Goal: Information Seeking & Learning: Learn about a topic

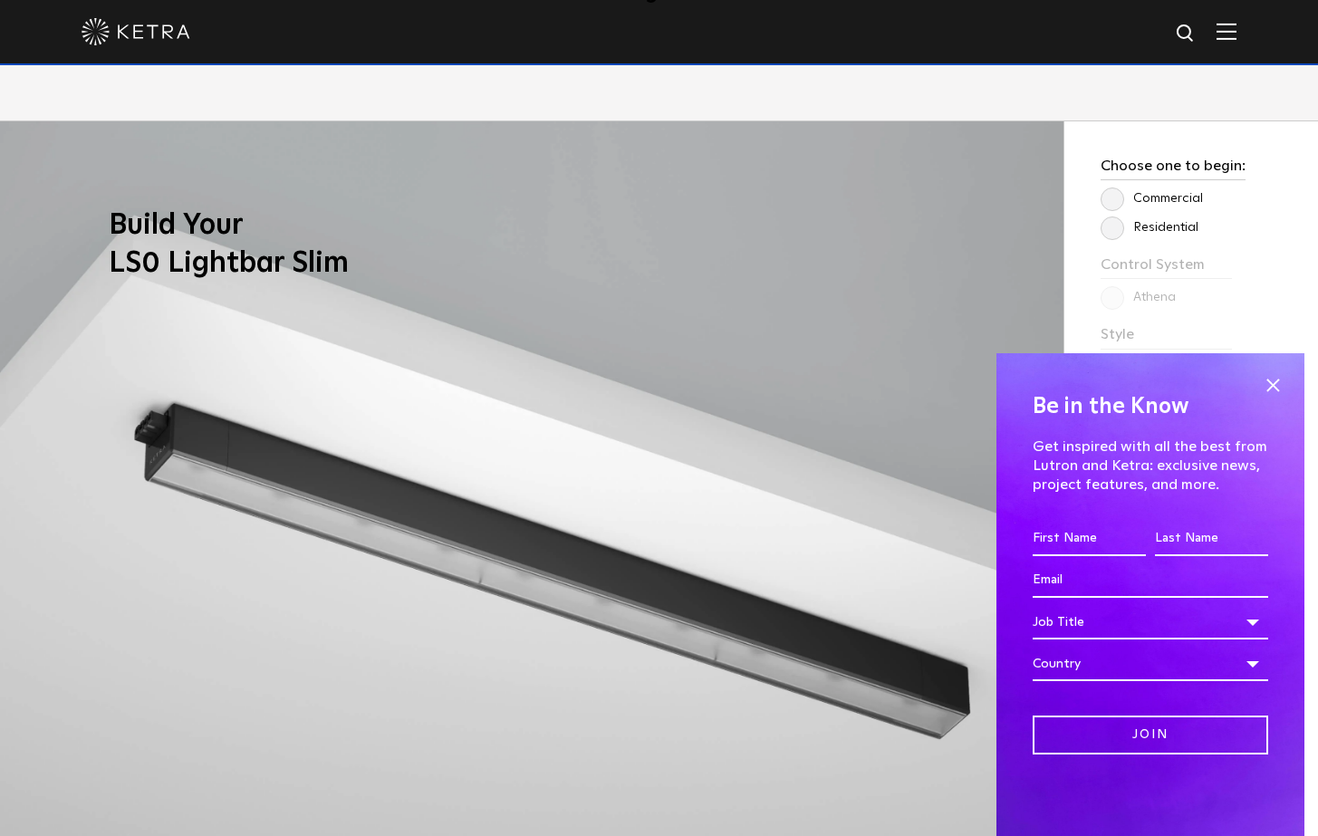
scroll to position [1705, 0]
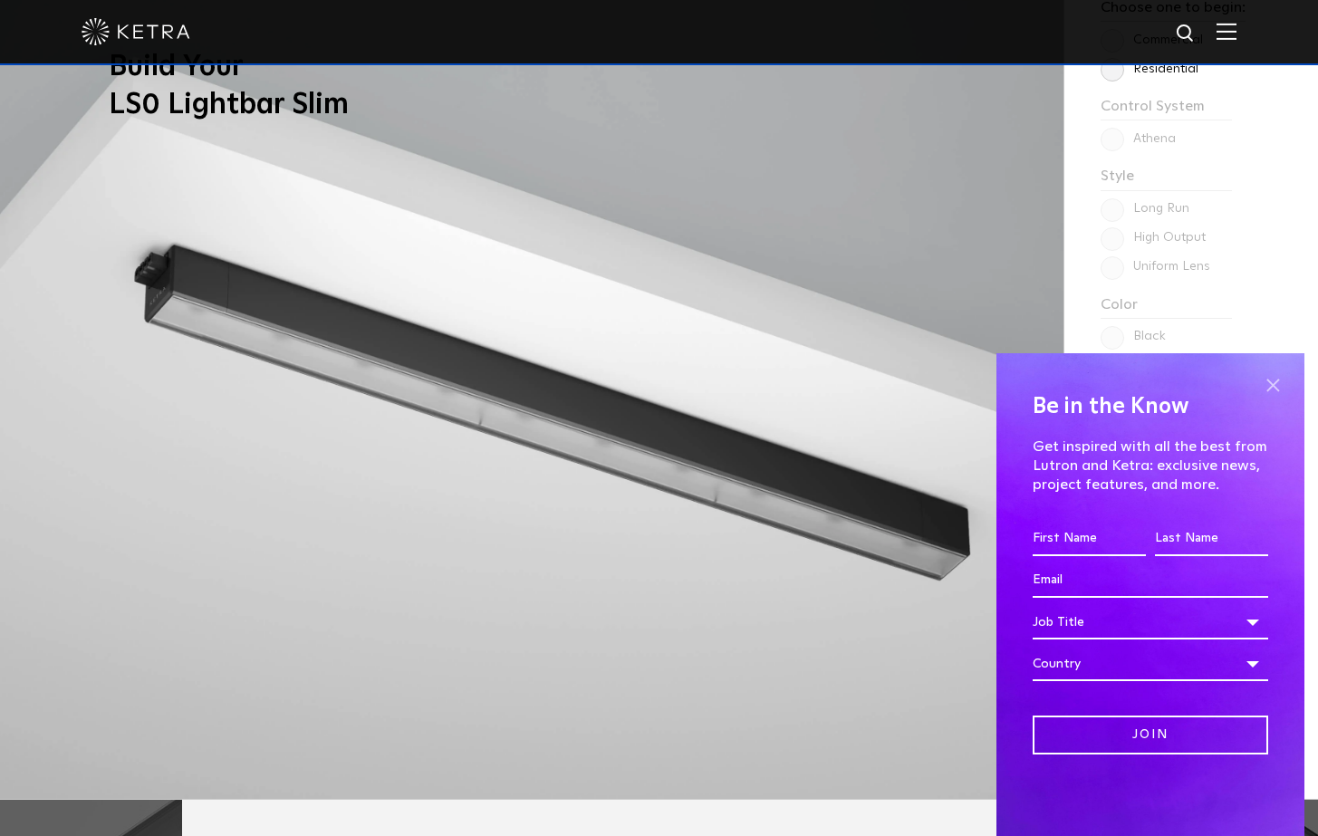
click at [1273, 378] on span at bounding box center [1272, 384] width 27 height 27
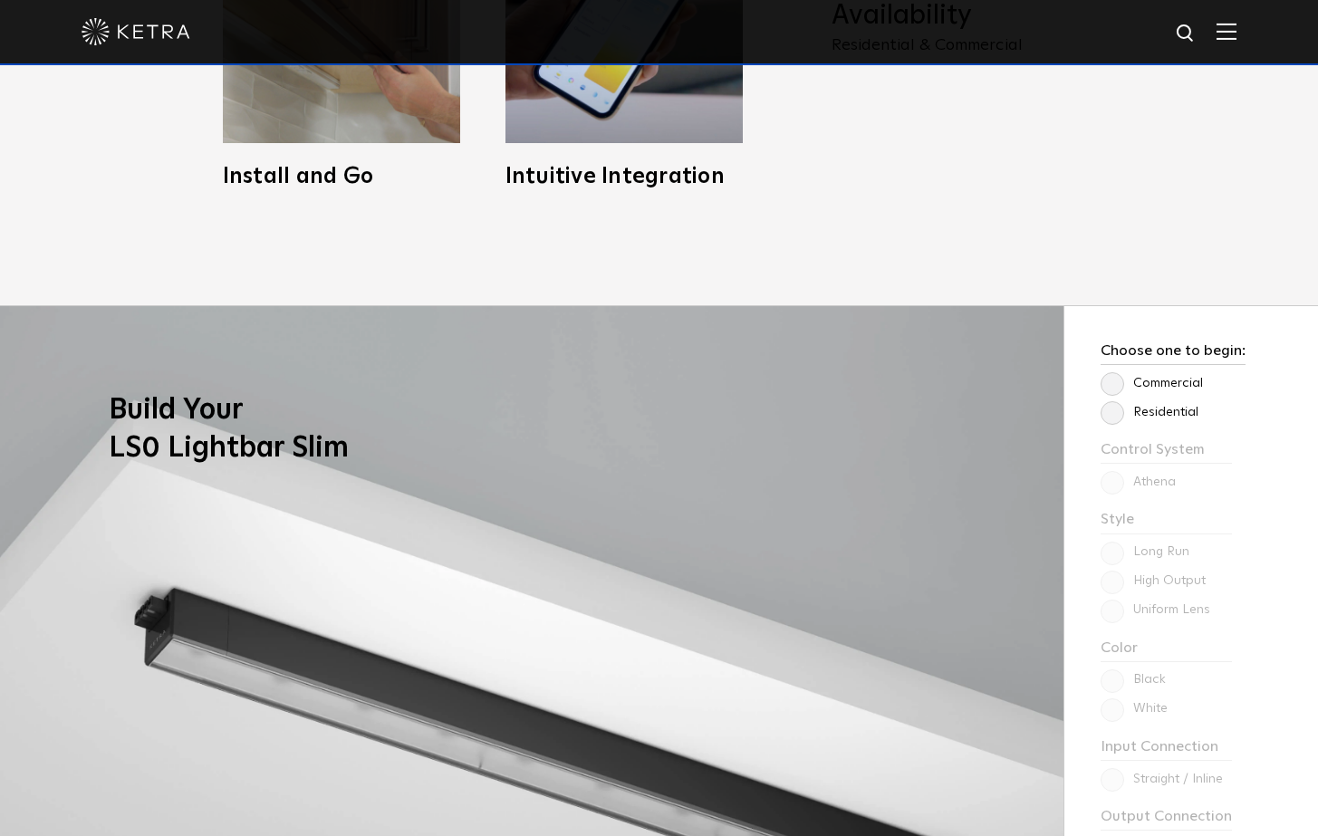
scroll to position [1365, 0]
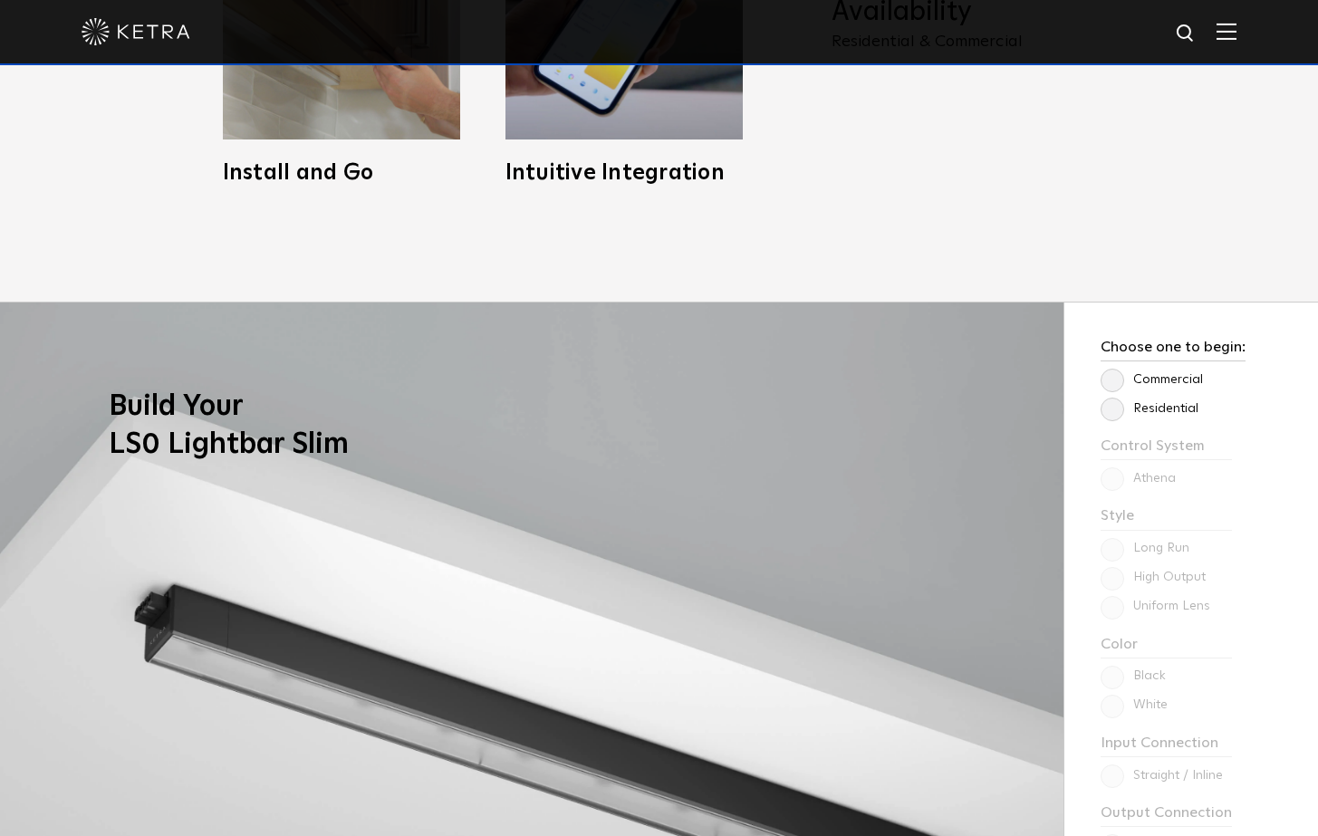
click at [1117, 403] on label "Residential" at bounding box center [1150, 408] width 98 height 15
click at [0, 0] on input "Residential" at bounding box center [0, 0] width 0 height 0
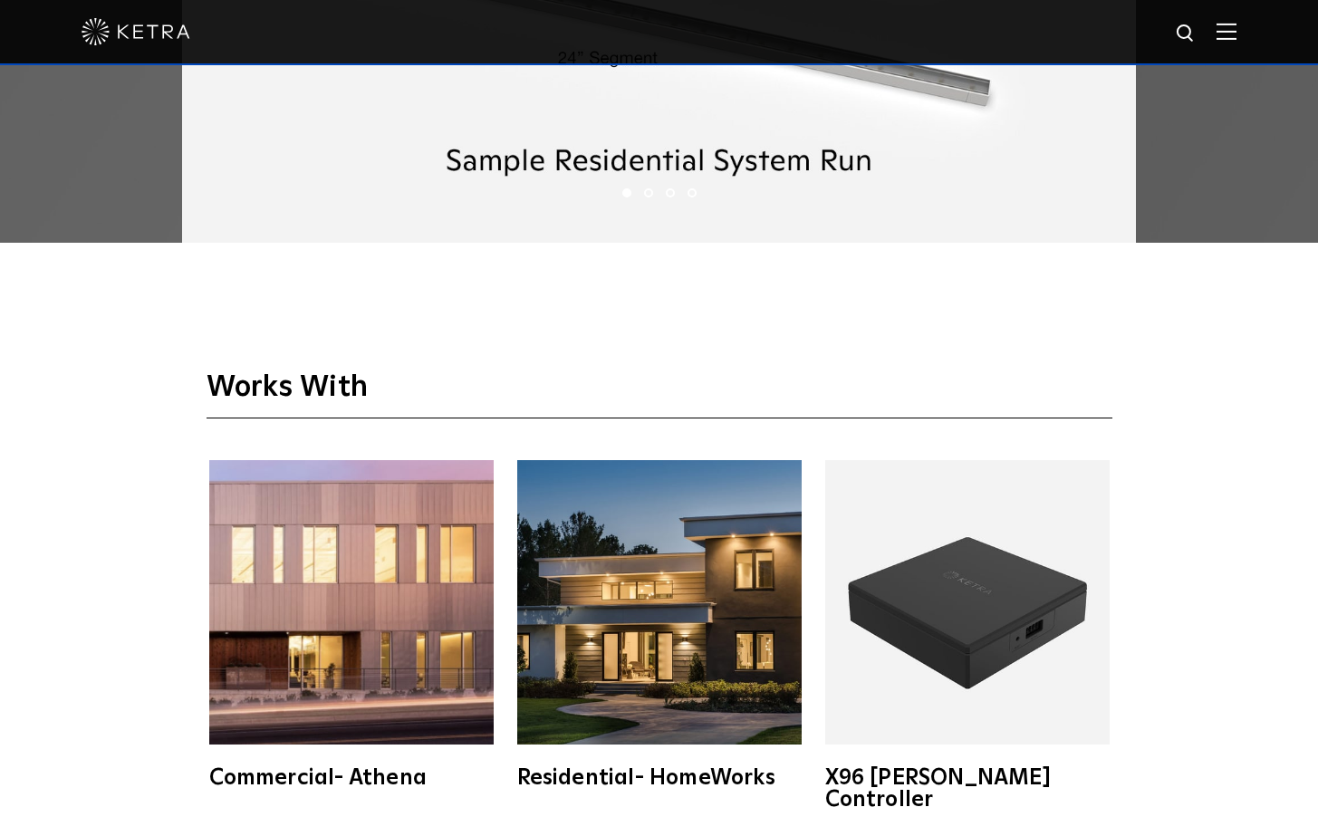
scroll to position [2385, 0]
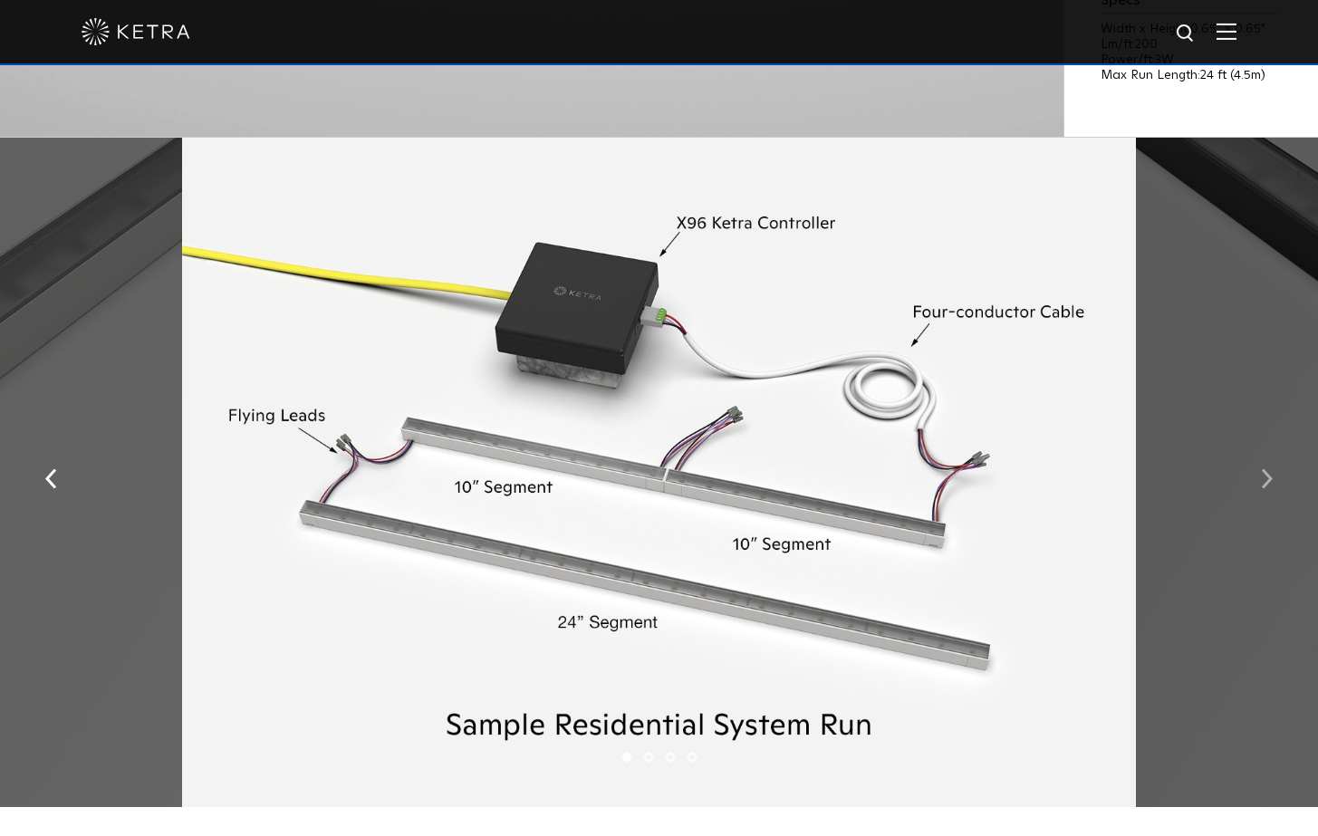
click at [1264, 458] on button "button" at bounding box center [1267, 477] width 39 height 63
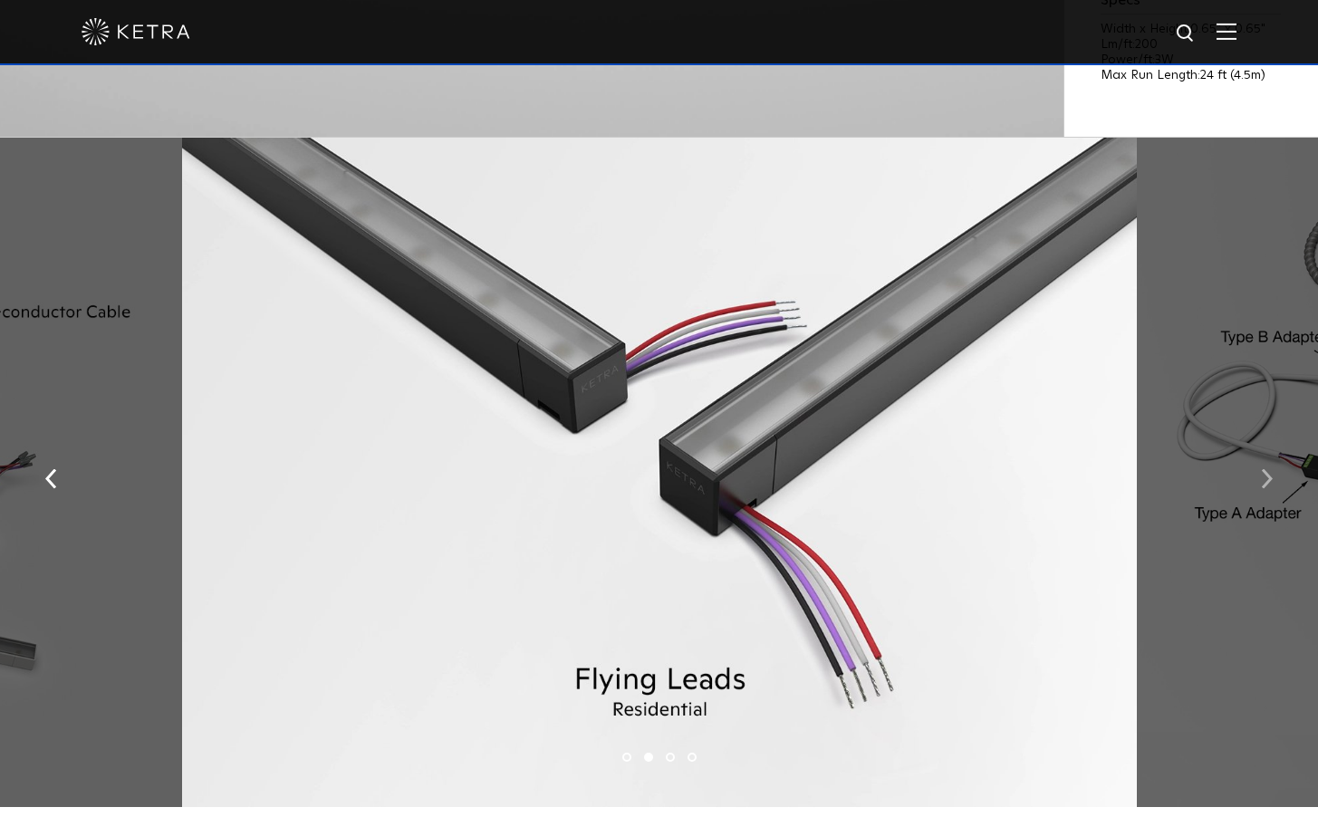
click at [1259, 457] on button "button" at bounding box center [1267, 477] width 39 height 63
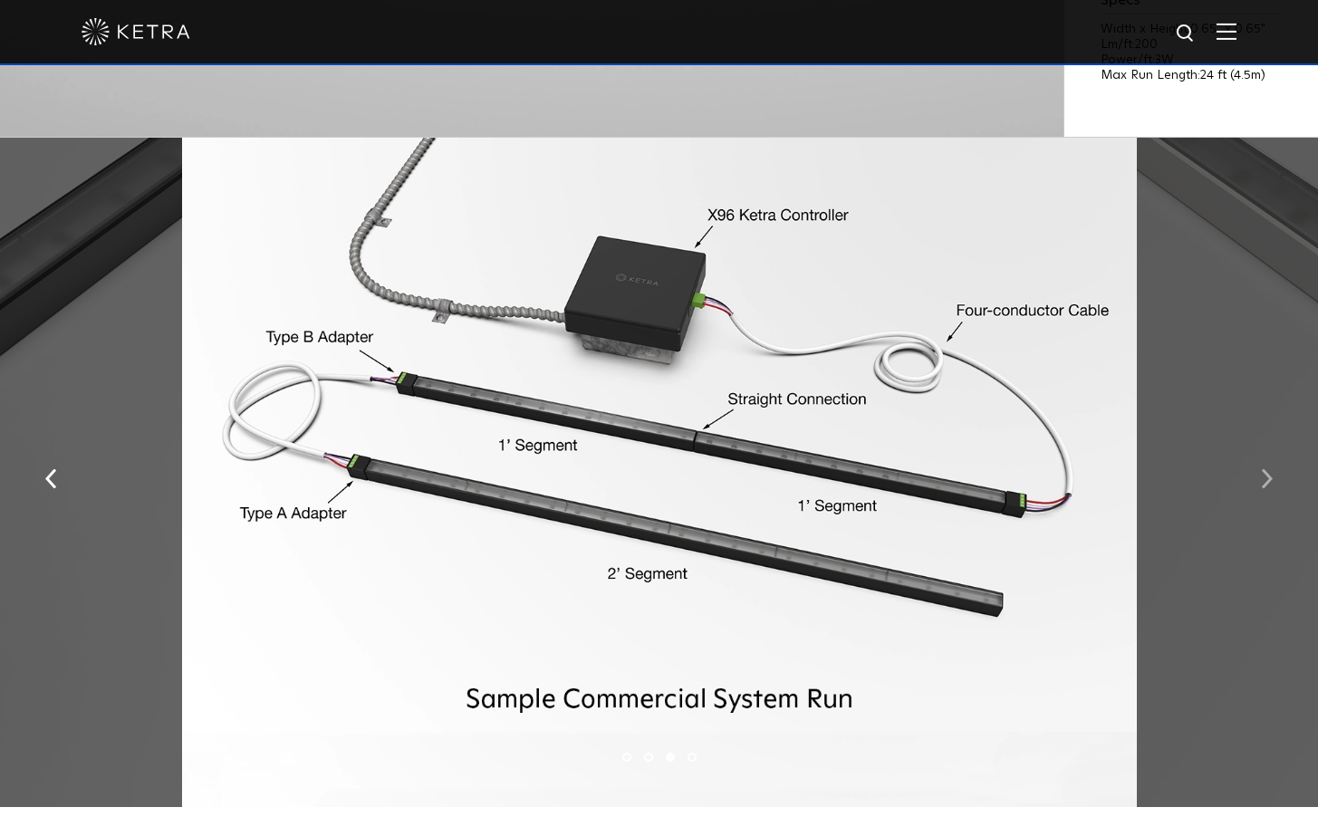
click at [1259, 455] on button "button" at bounding box center [1267, 477] width 39 height 63
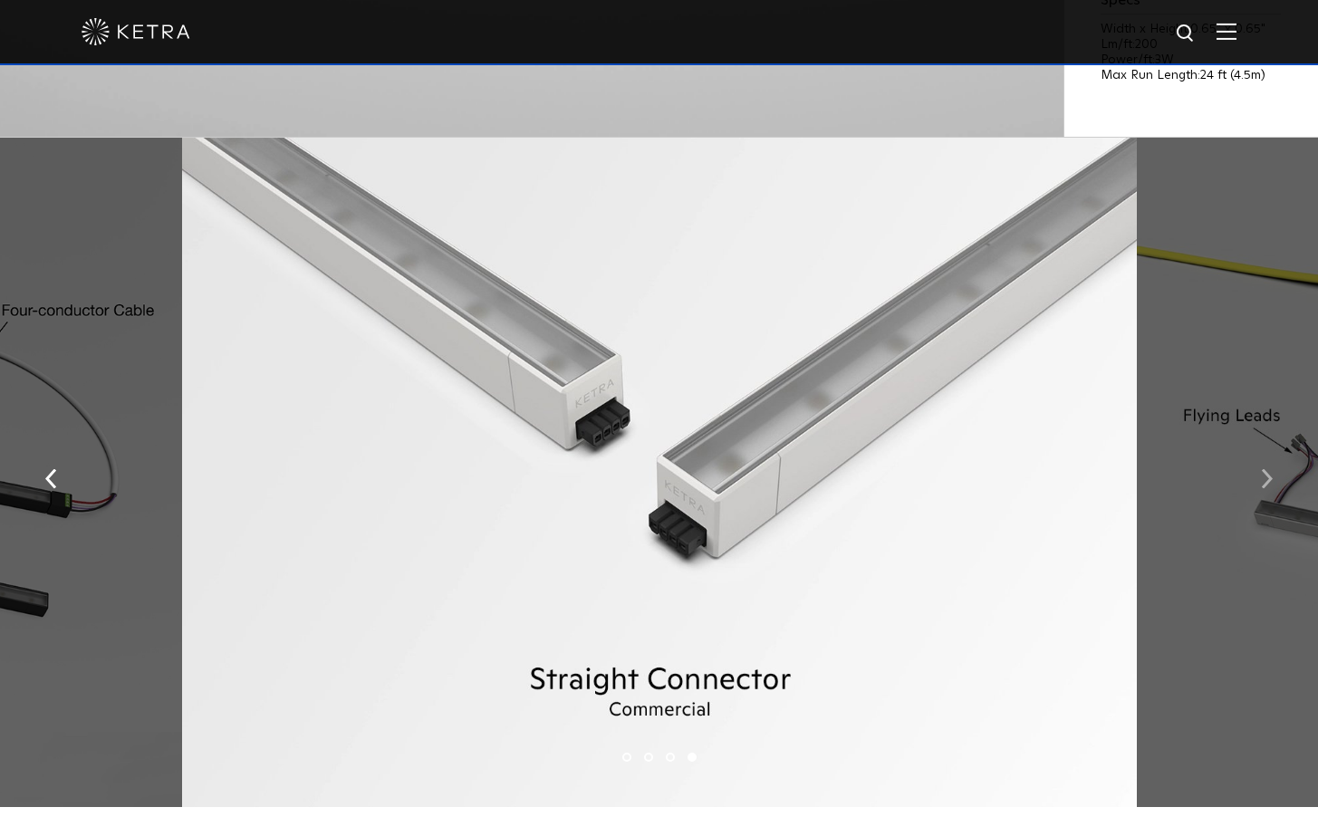
click at [1259, 454] on button "button" at bounding box center [1267, 477] width 39 height 63
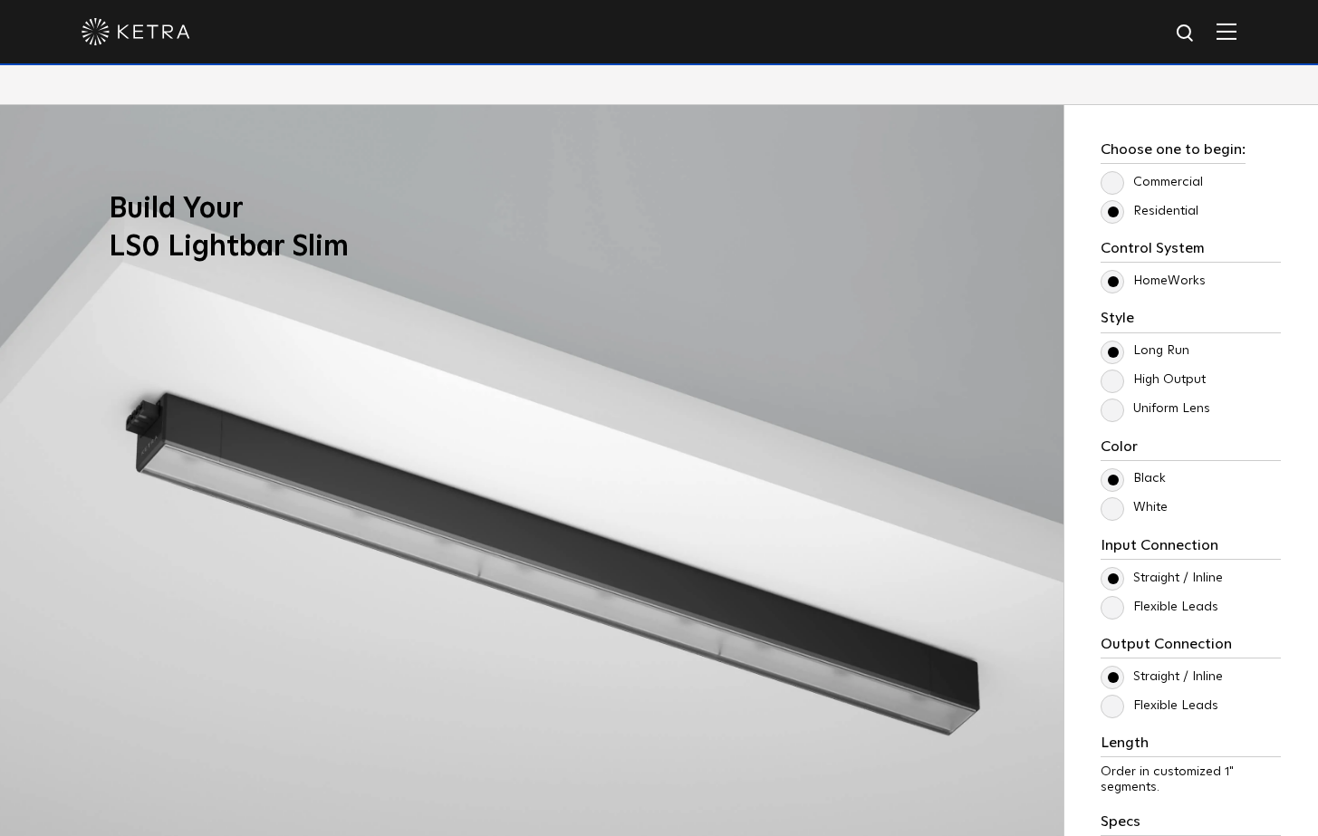
scroll to position [1595, 0]
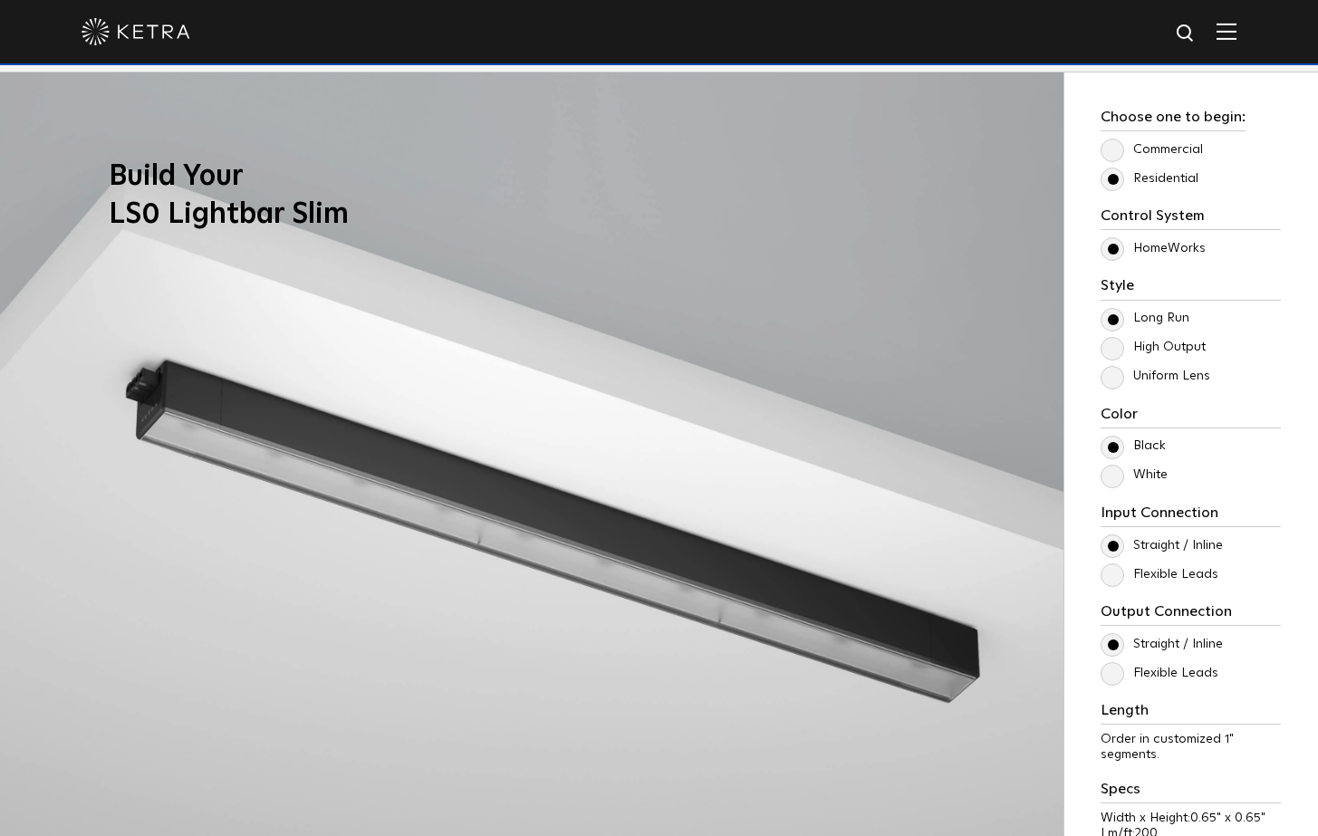
click at [1116, 480] on label "White" at bounding box center [1134, 474] width 67 height 15
click at [0, 0] on input "White" at bounding box center [0, 0] width 0 height 0
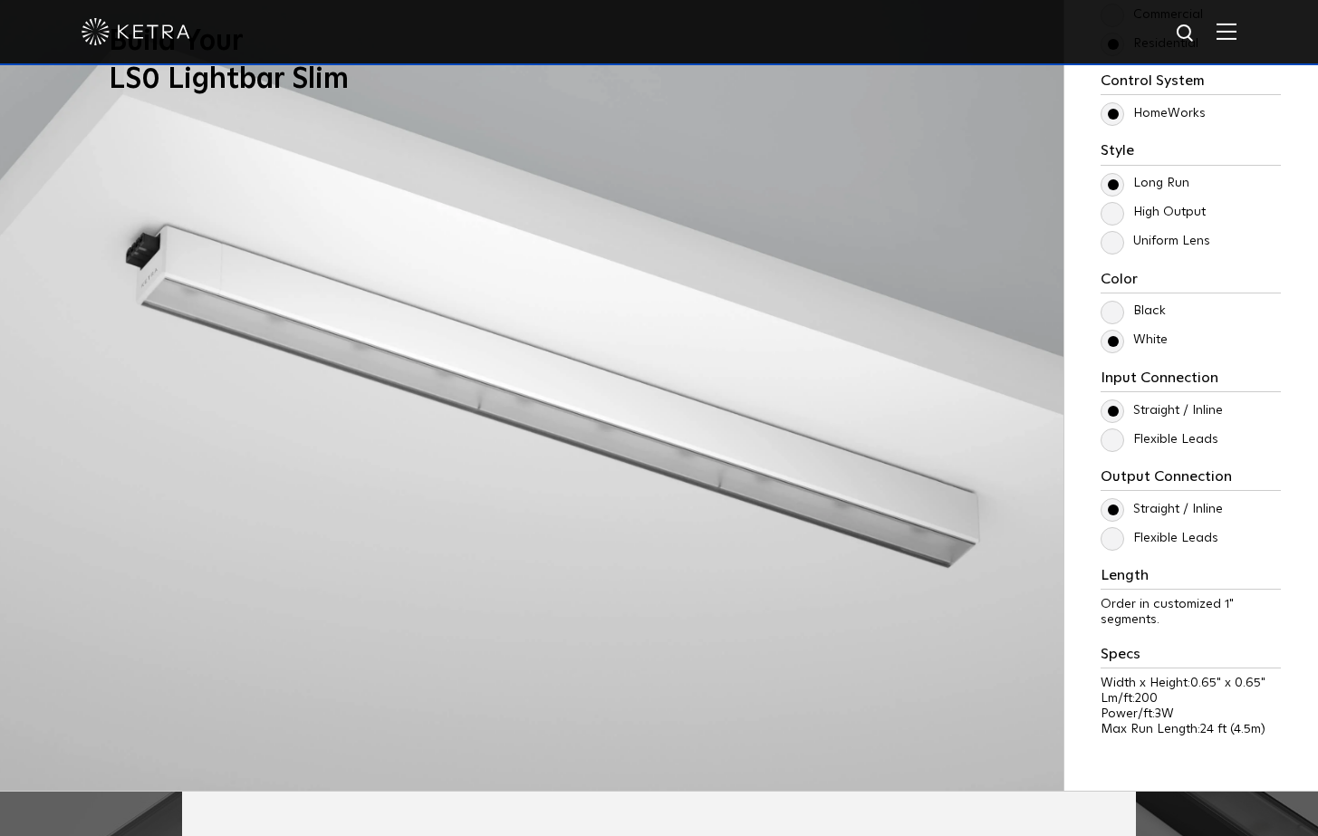
scroll to position [1734, 0]
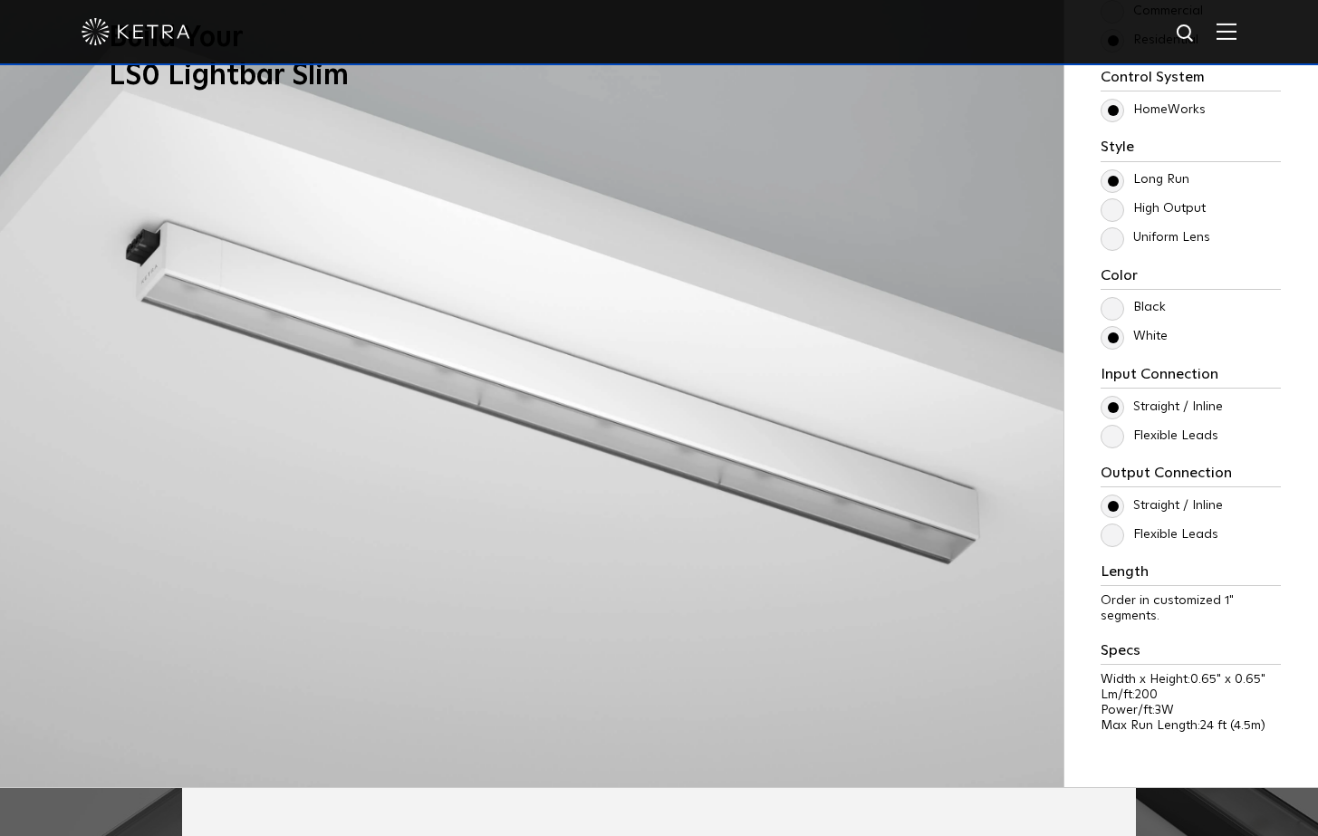
click at [1118, 529] on label "Flexible Leads" at bounding box center [1160, 534] width 118 height 15
click at [0, 0] on input "Flexible Leads" at bounding box center [0, 0] width 0 height 0
click at [1123, 514] on p "Straight / Inline" at bounding box center [1191, 506] width 180 height 22
click at [1108, 501] on label "Straight / Inline" at bounding box center [1162, 505] width 122 height 15
click at [0, 0] on input "Straight / Inline" at bounding box center [0, 0] width 0 height 0
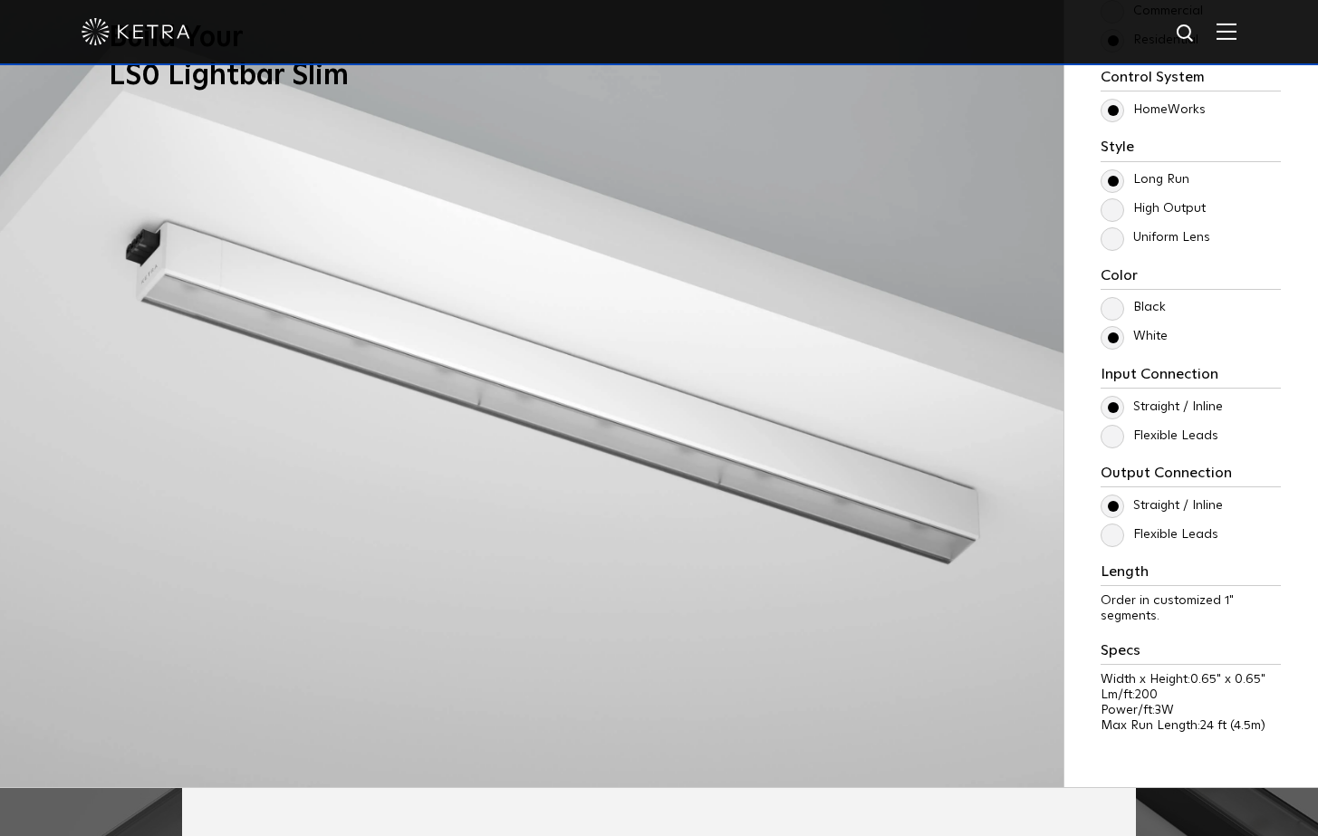
click at [1112, 534] on label "Flexible Leads" at bounding box center [1160, 534] width 118 height 15
click at [0, 0] on input "Flexible Leads" at bounding box center [0, 0] width 0 height 0
click at [1117, 508] on label "Straight / Inline" at bounding box center [1162, 505] width 122 height 15
click at [0, 0] on input "Straight / Inline" at bounding box center [0, 0] width 0 height 0
click at [1113, 531] on label "Flexible Leads" at bounding box center [1160, 534] width 118 height 15
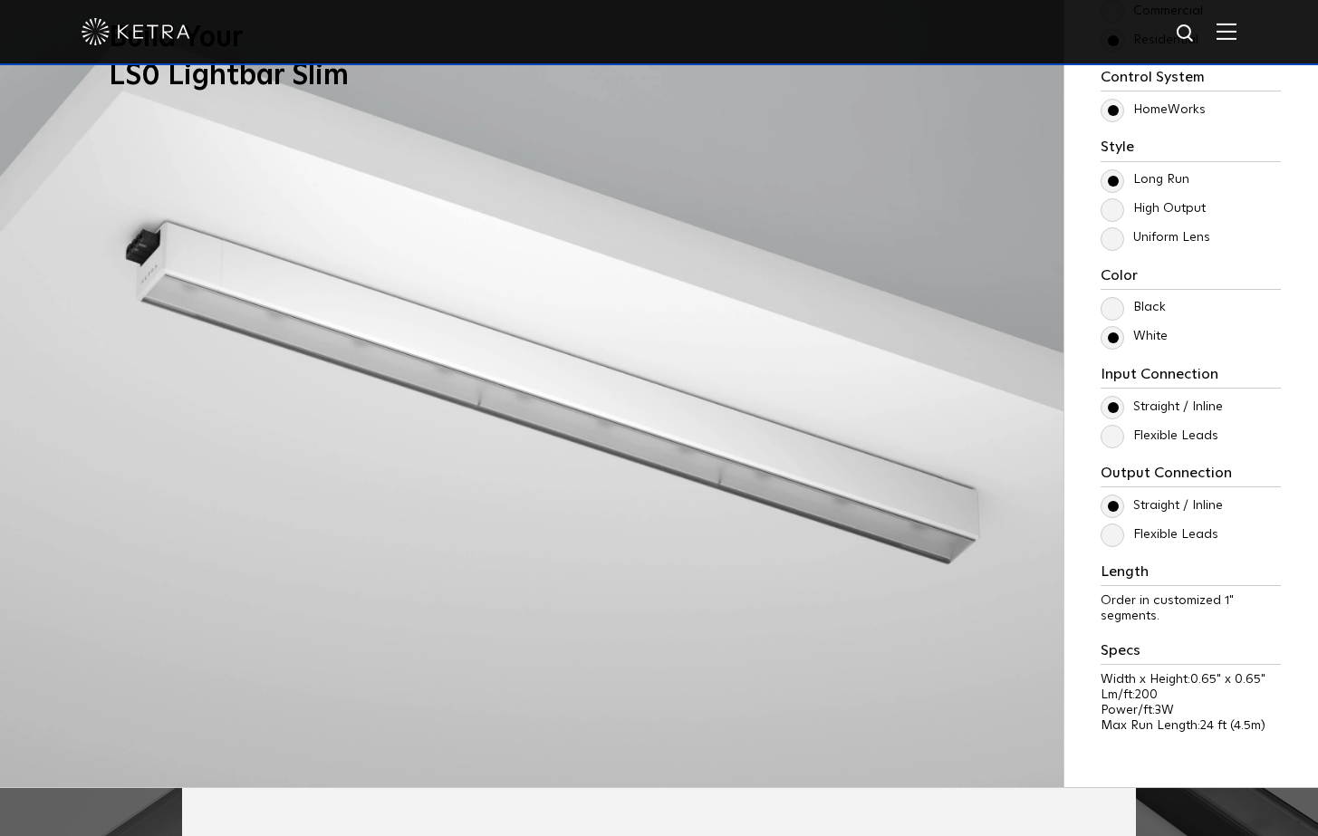
click at [0, 0] on input "Flexible Leads" at bounding box center [0, 0] width 0 height 0
click at [1118, 439] on label "Flexible Leads" at bounding box center [1160, 436] width 118 height 15
click at [0, 0] on input "Flexible Leads" at bounding box center [0, 0] width 0 height 0
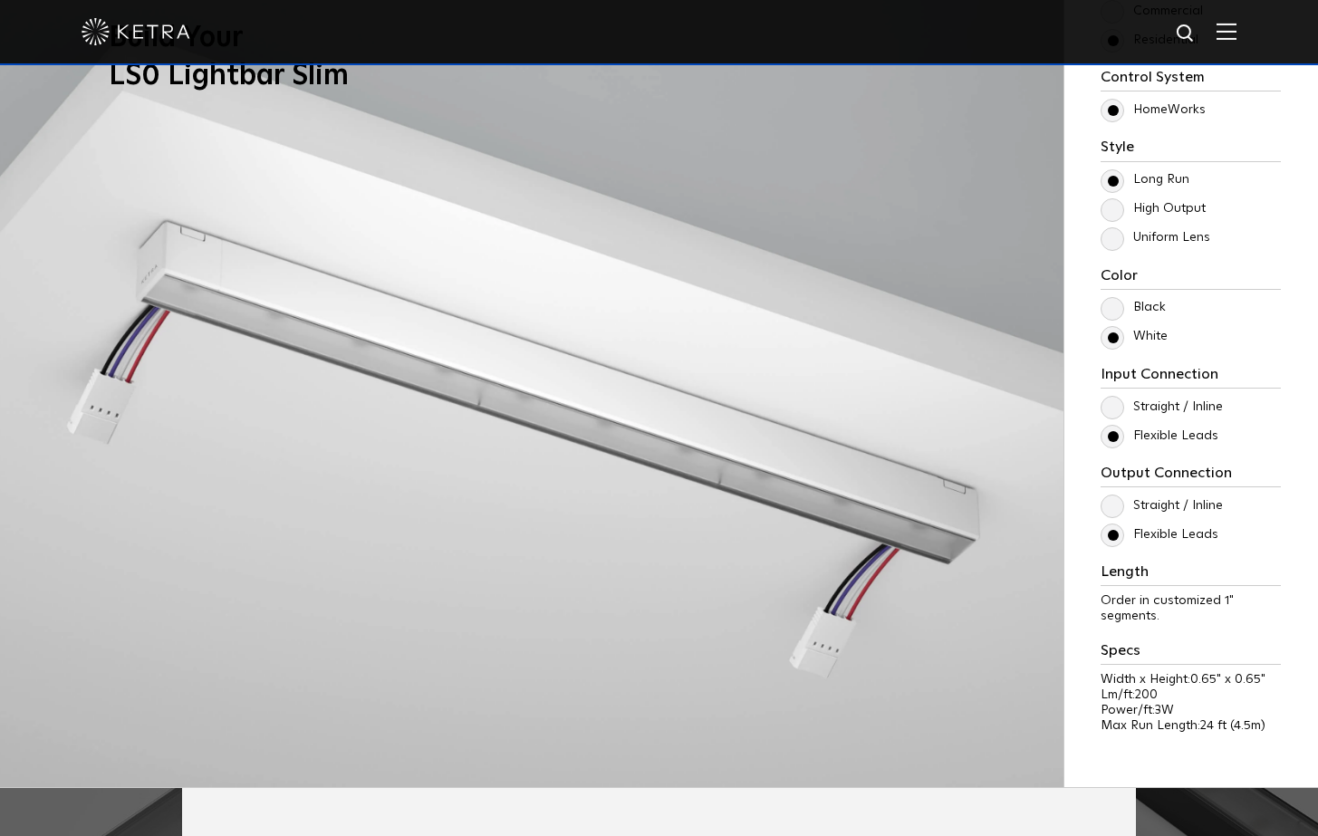
click at [1117, 439] on label "Flexible Leads" at bounding box center [1160, 436] width 118 height 15
click at [0, 0] on input "Flexible Leads" at bounding box center [0, 0] width 0 height 0
click at [1113, 506] on label "Straight / Inline" at bounding box center [1162, 505] width 122 height 15
click at [0, 0] on input "Straight / Inline" at bounding box center [0, 0] width 0 height 0
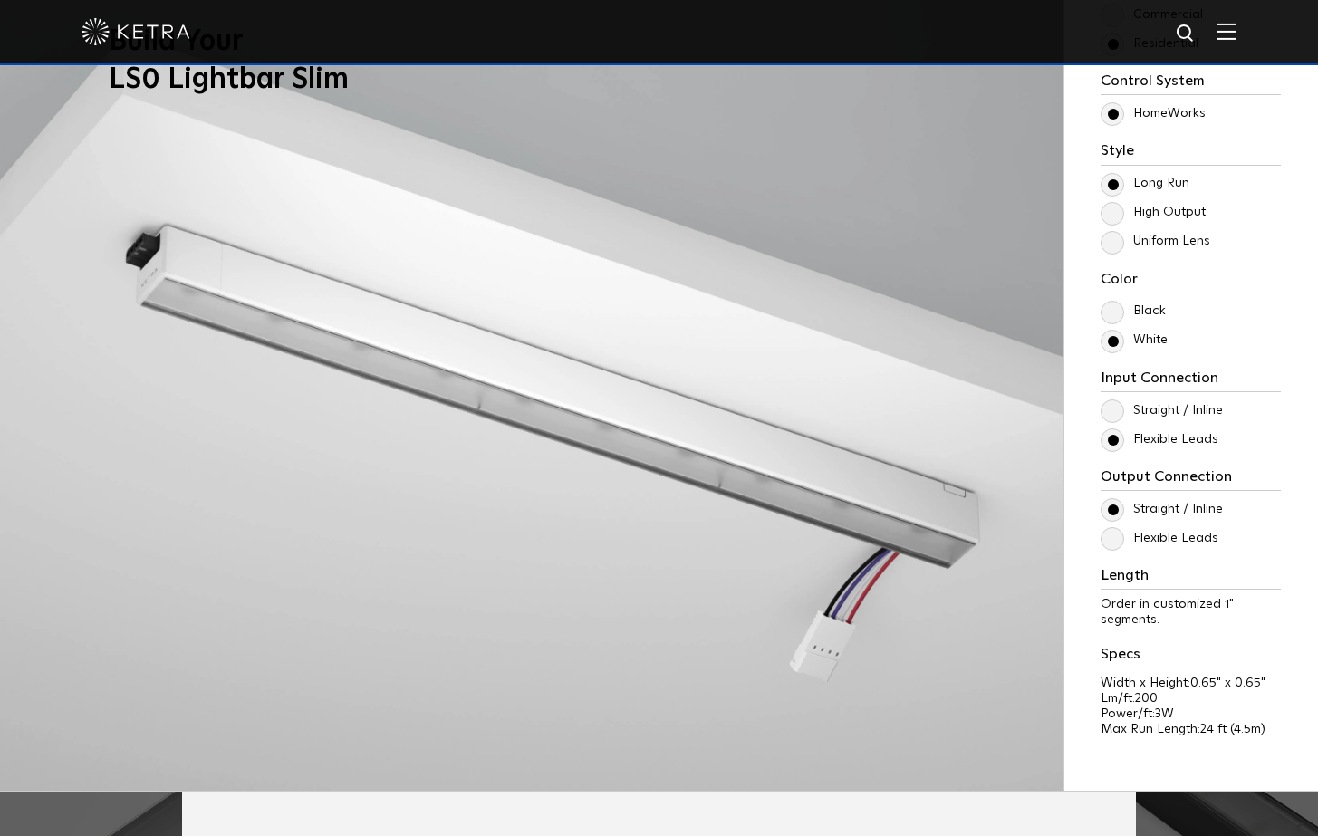
click at [1118, 236] on label "Uniform Lens" at bounding box center [1156, 241] width 110 height 15
click at [0, 0] on input "Uniform Lens" at bounding box center [0, 0] width 0 height 0
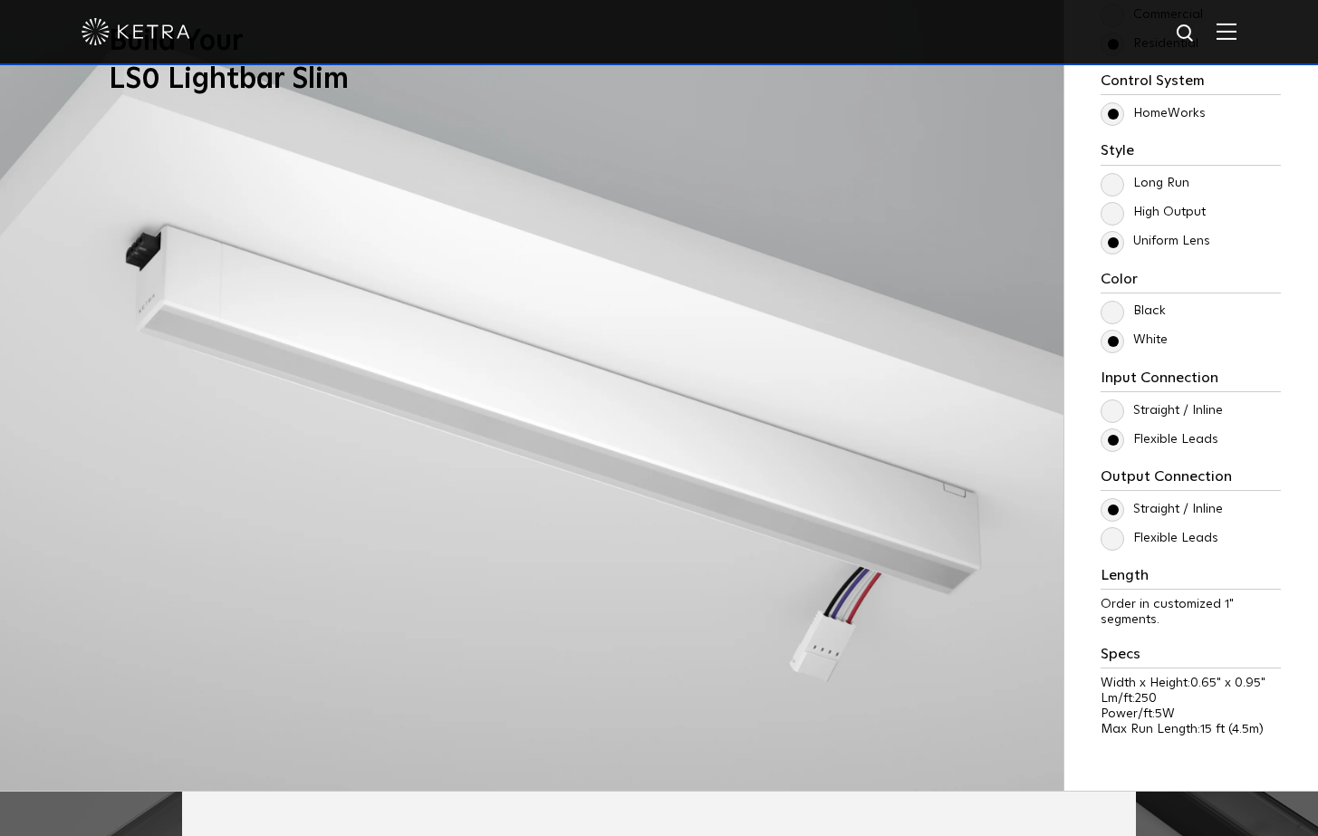
click at [1113, 220] on label "High Output" at bounding box center [1153, 212] width 105 height 15
click at [0, 0] on input "High Output" at bounding box center [0, 0] width 0 height 0
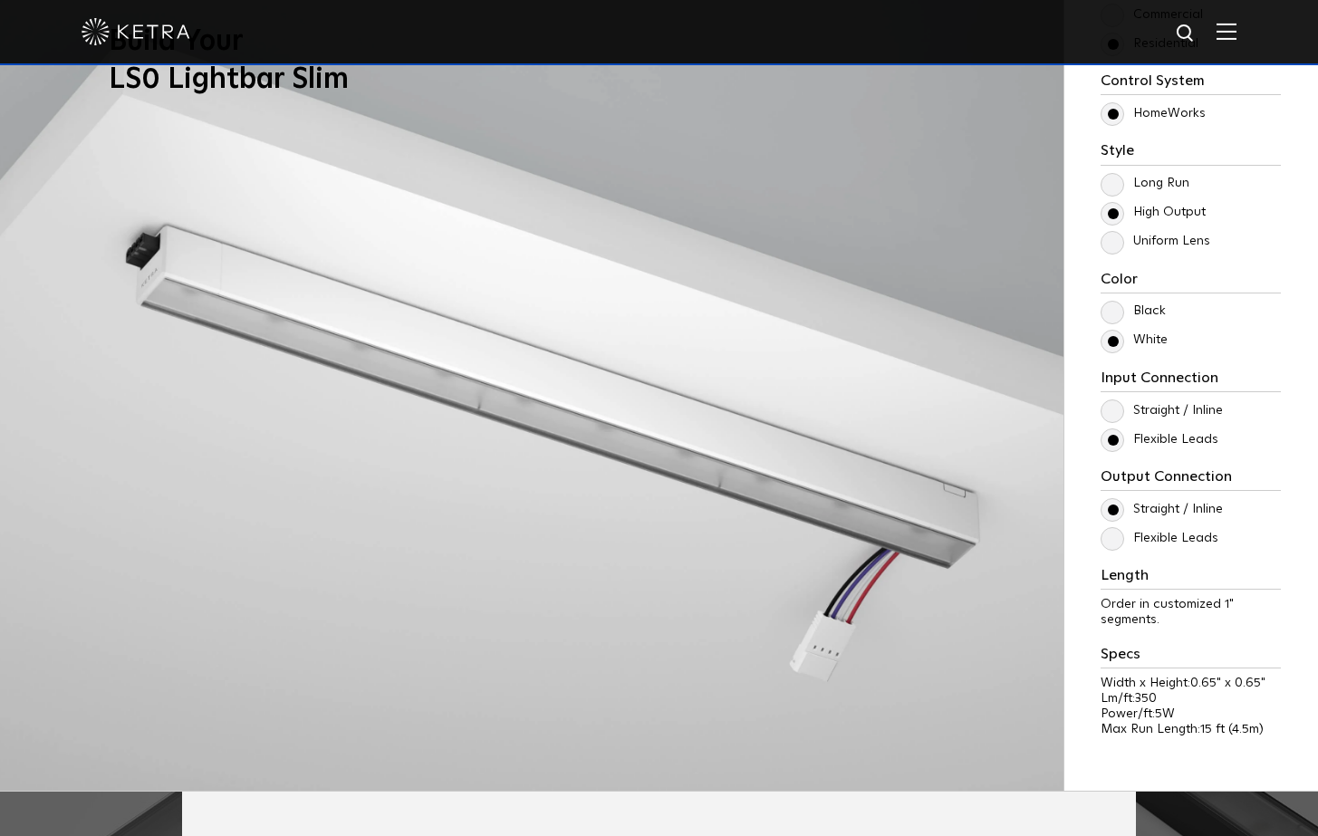
click at [1111, 176] on label "Long Run" at bounding box center [1145, 183] width 89 height 15
click at [0, 0] on input "Long Run" at bounding box center [0, 0] width 0 height 0
click at [1111, 176] on label "Long Run" at bounding box center [1145, 183] width 89 height 15
click at [0, 0] on input "Long Run" at bounding box center [0, 0] width 0 height 0
click at [1119, 220] on label "High Output" at bounding box center [1153, 212] width 105 height 15
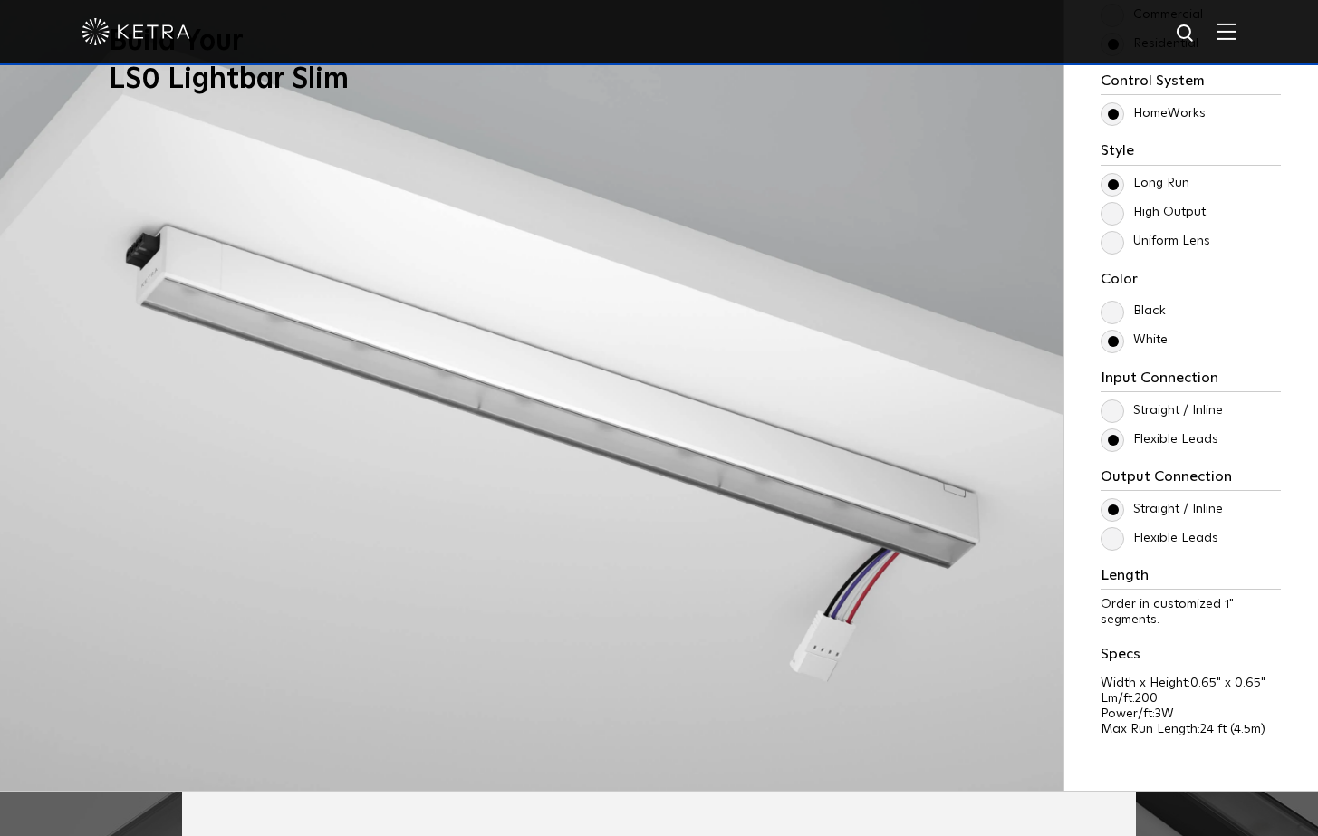
click at [0, 0] on input "High Output" at bounding box center [0, 0] width 0 height 0
click at [1110, 190] on label "Long Run" at bounding box center [1145, 183] width 89 height 15
click at [0, 0] on input "Long Run" at bounding box center [0, 0] width 0 height 0
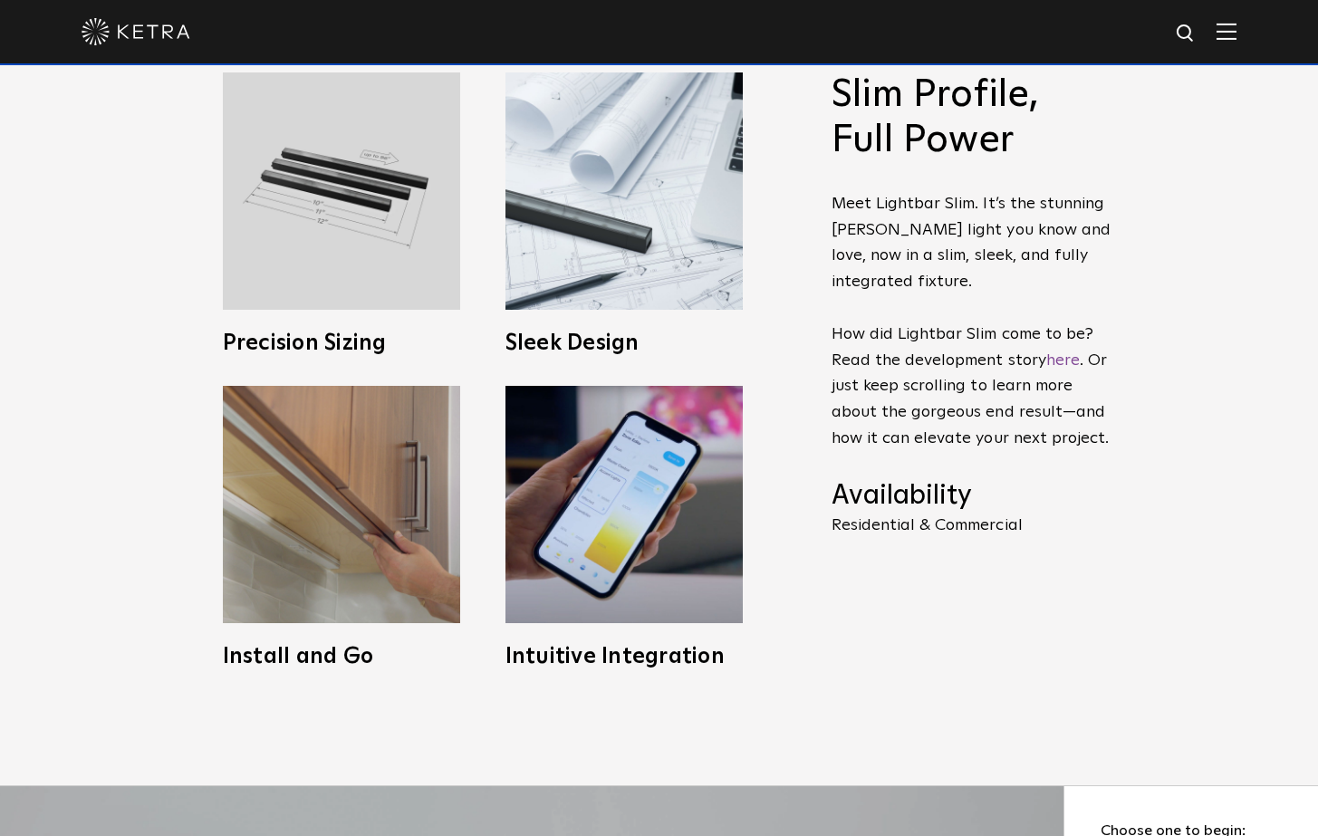
scroll to position [931, 0]
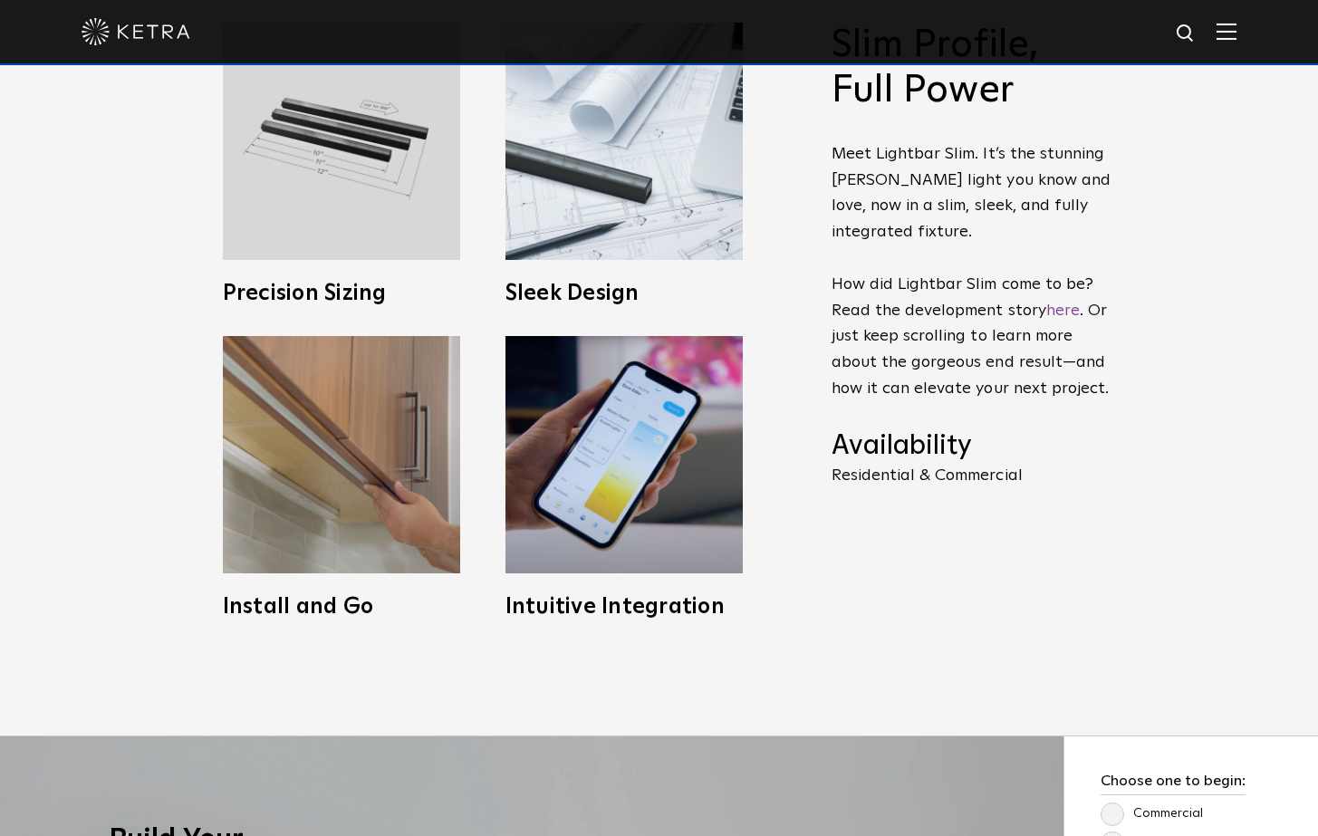
click at [1237, 31] on img at bounding box center [1227, 31] width 20 height 17
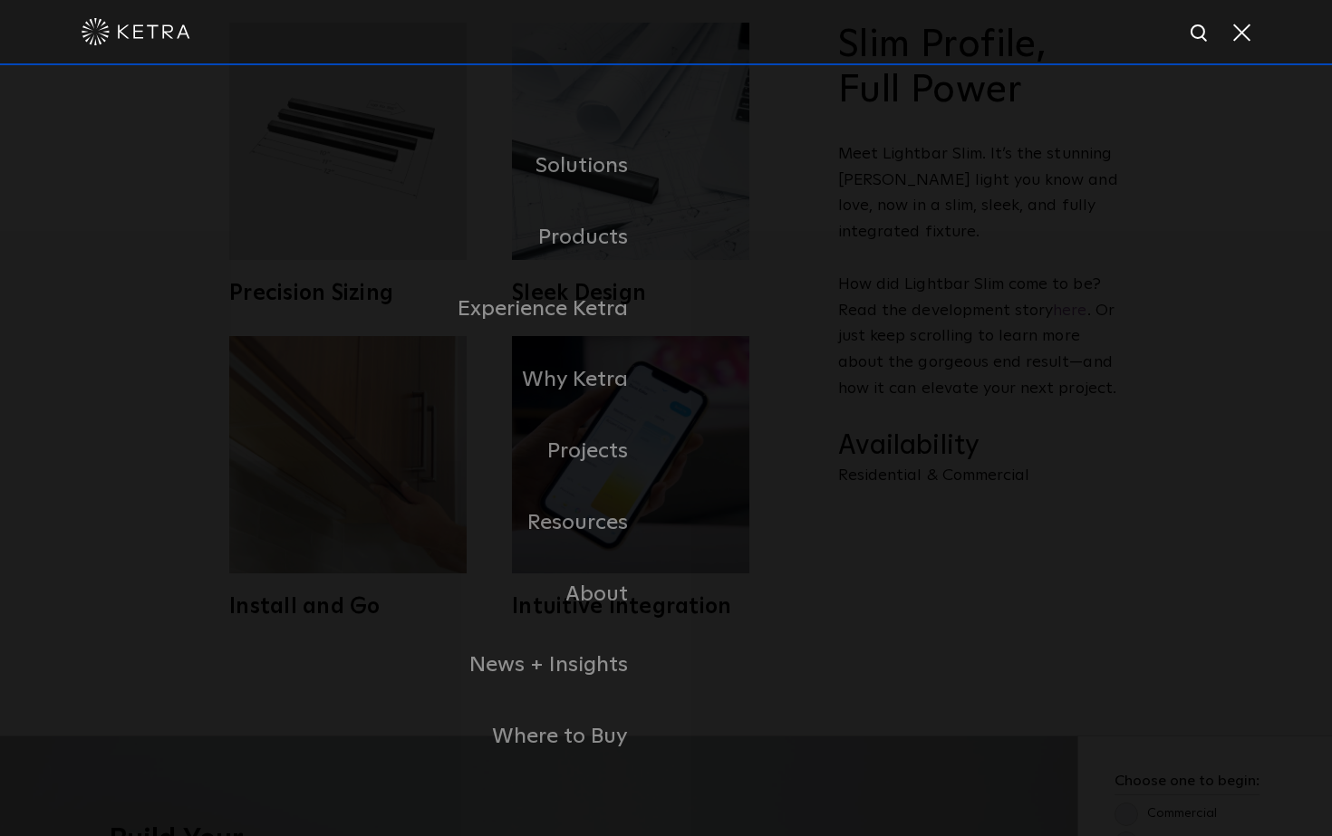
click at [1227, 38] on div at bounding box center [666, 31] width 1169 height 63
click at [1230, 37] on span at bounding box center [1240, 32] width 20 height 18
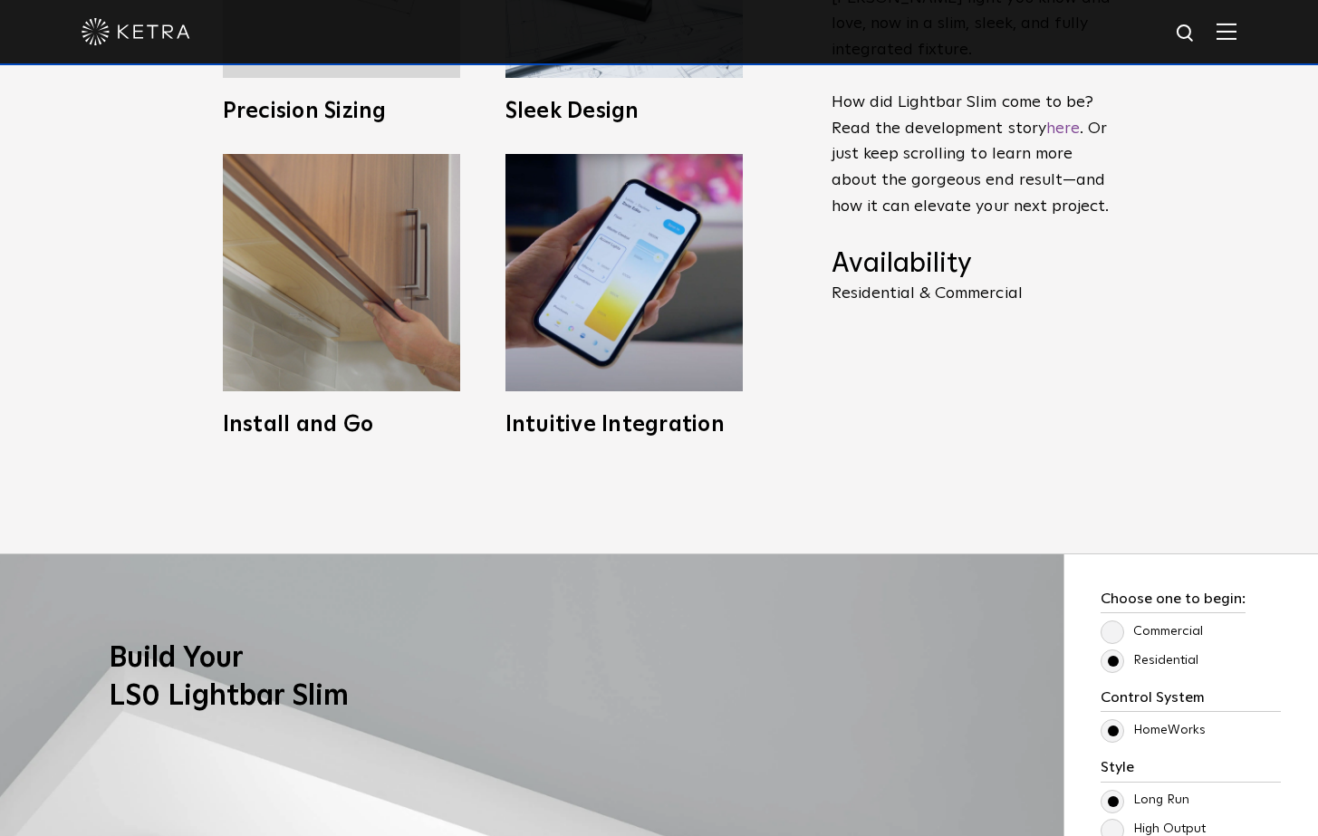
scroll to position [997, 0]
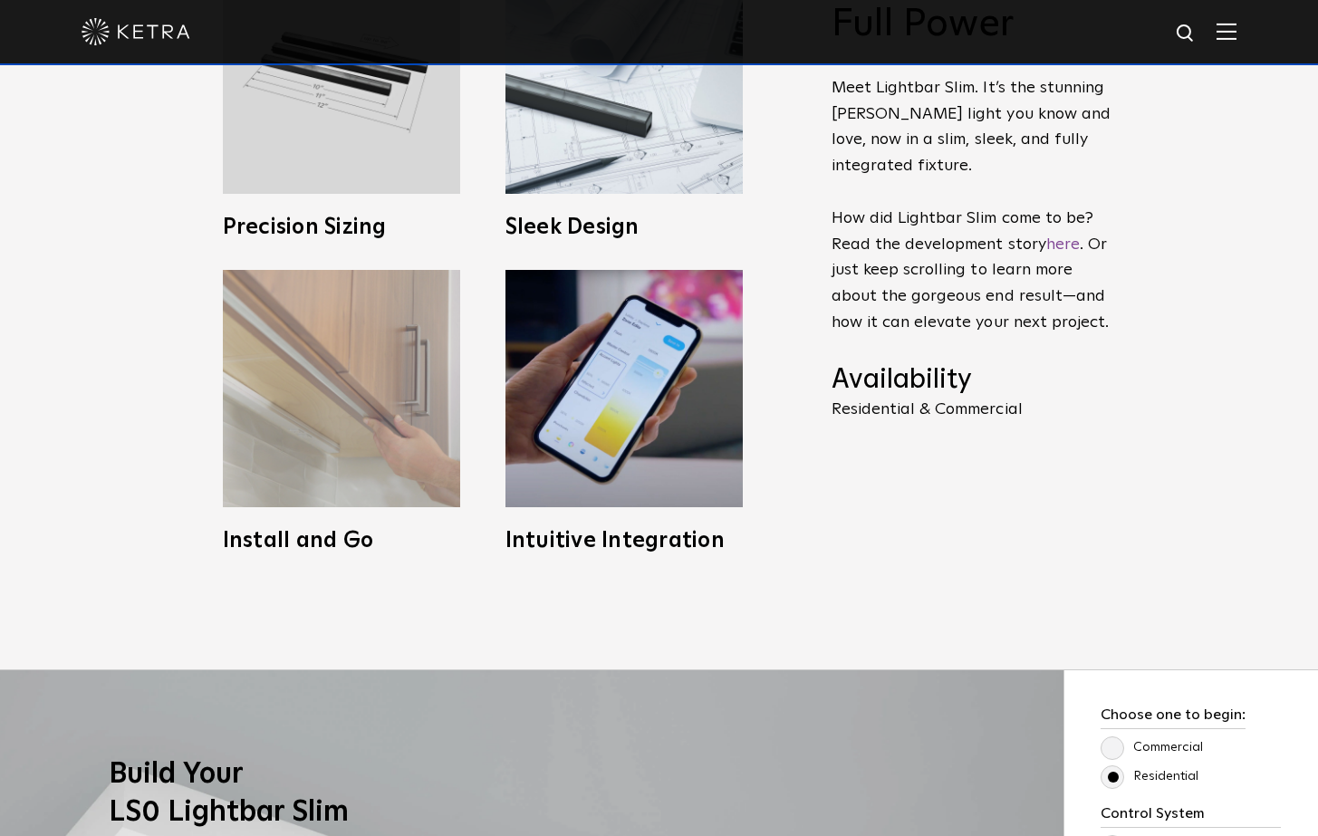
click at [332, 391] on img at bounding box center [341, 388] width 237 height 237
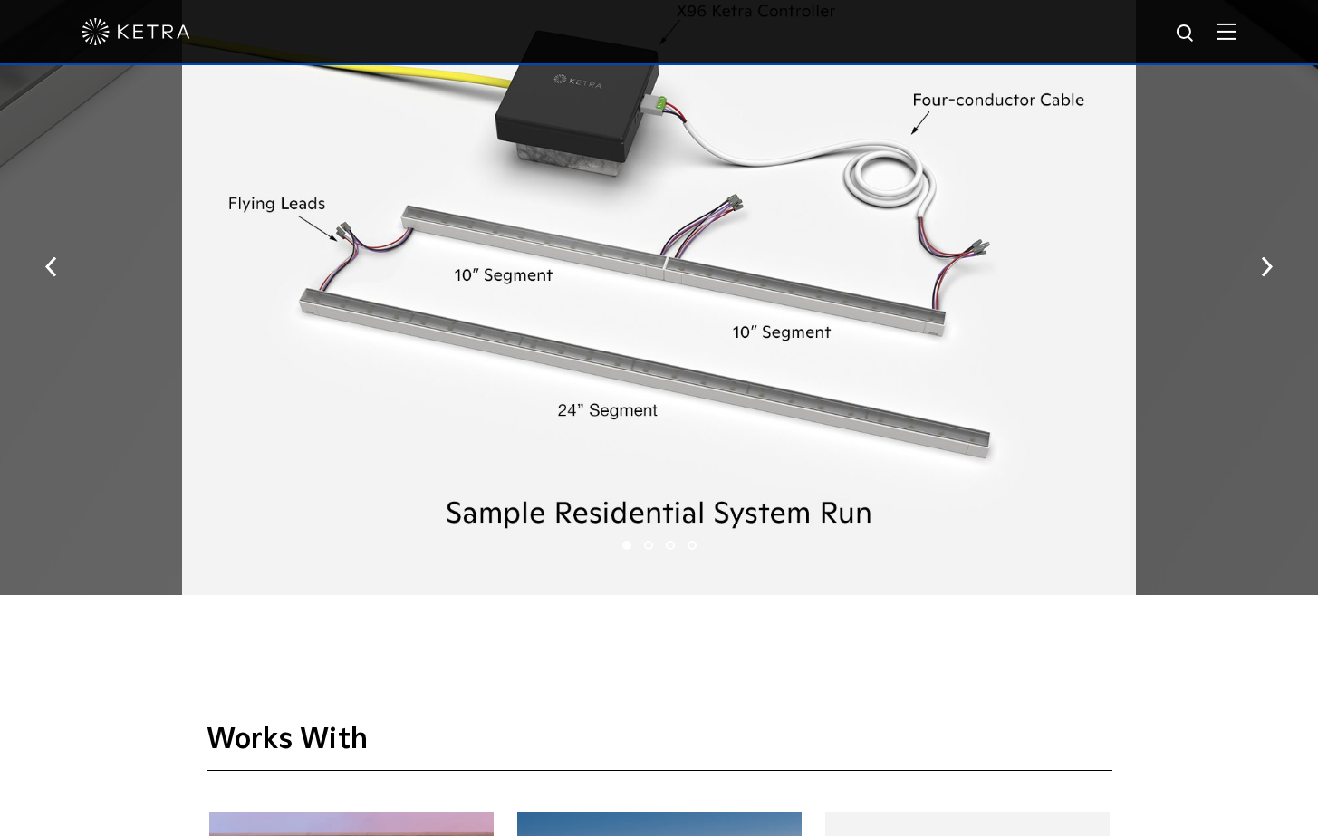
scroll to position [2569, 0]
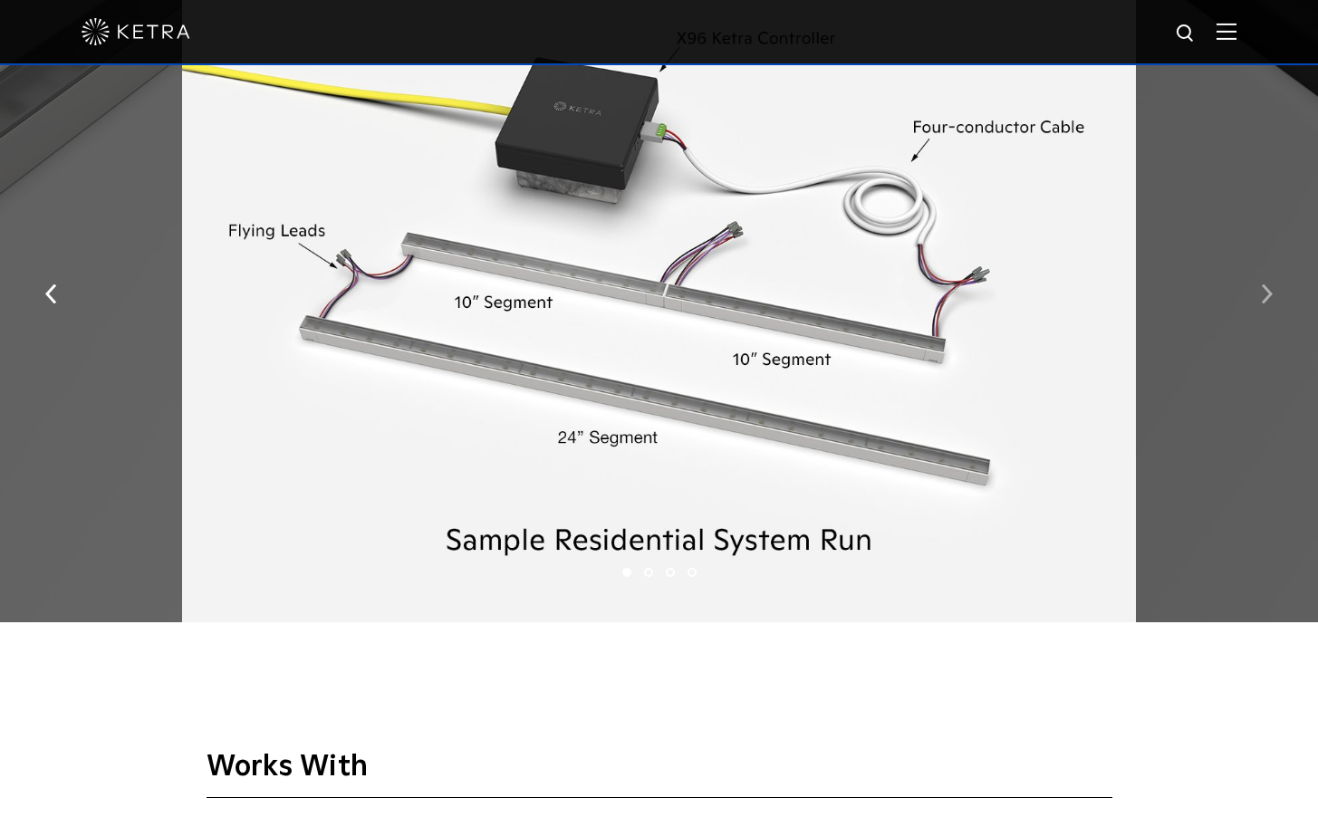
click at [1270, 299] on button "button" at bounding box center [1267, 292] width 39 height 63
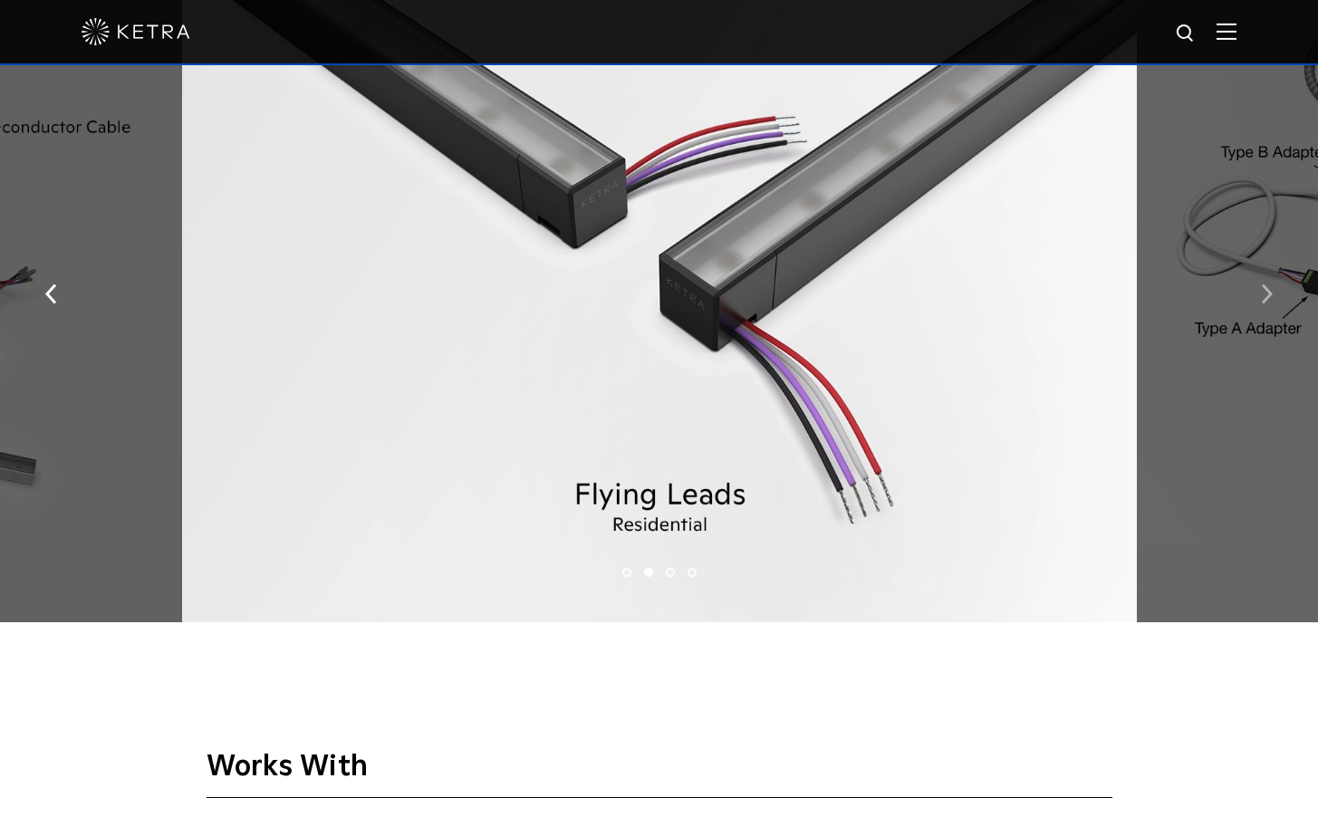
click at [1269, 298] on button "button" at bounding box center [1267, 292] width 39 height 63
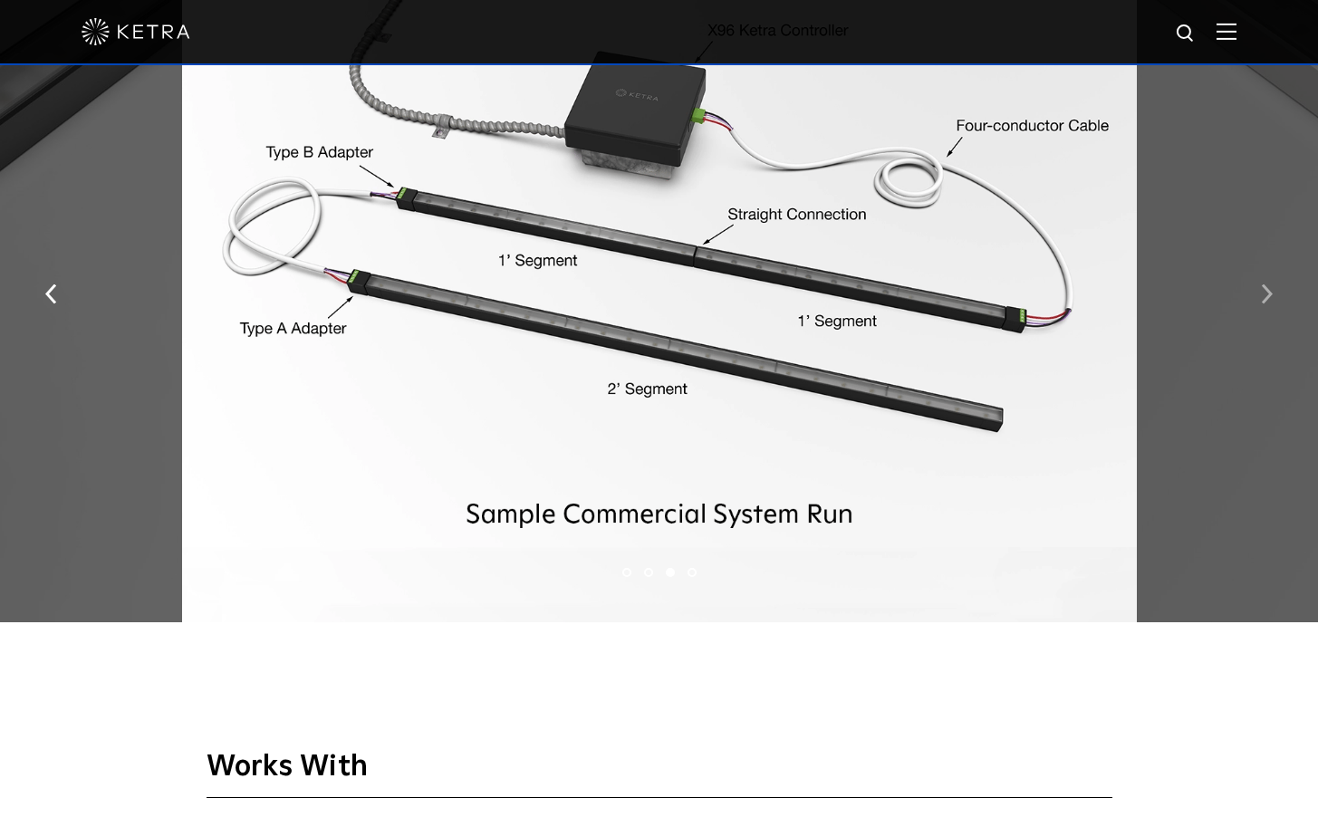
click at [1267, 298] on button "button" at bounding box center [1267, 292] width 39 height 63
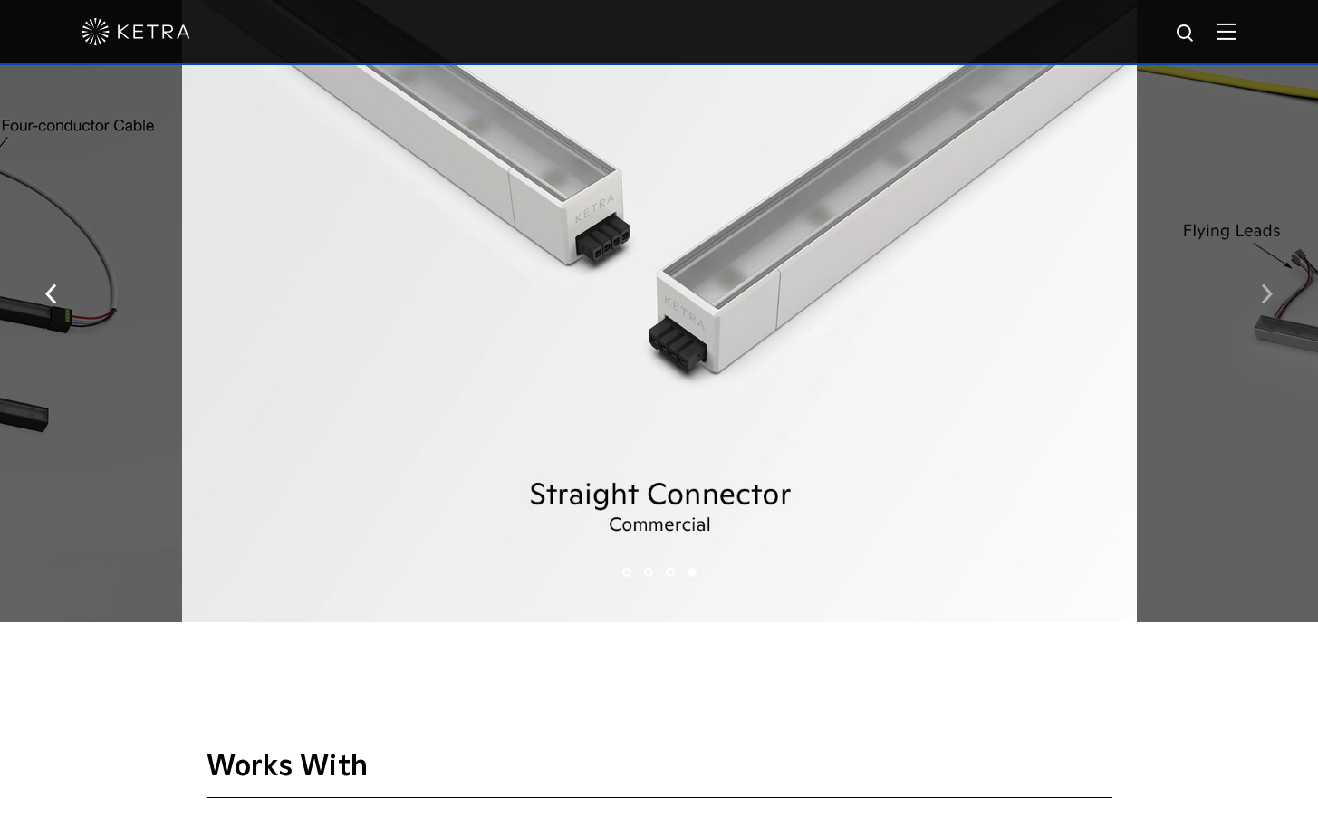
click at [1267, 298] on button "button" at bounding box center [1267, 292] width 39 height 63
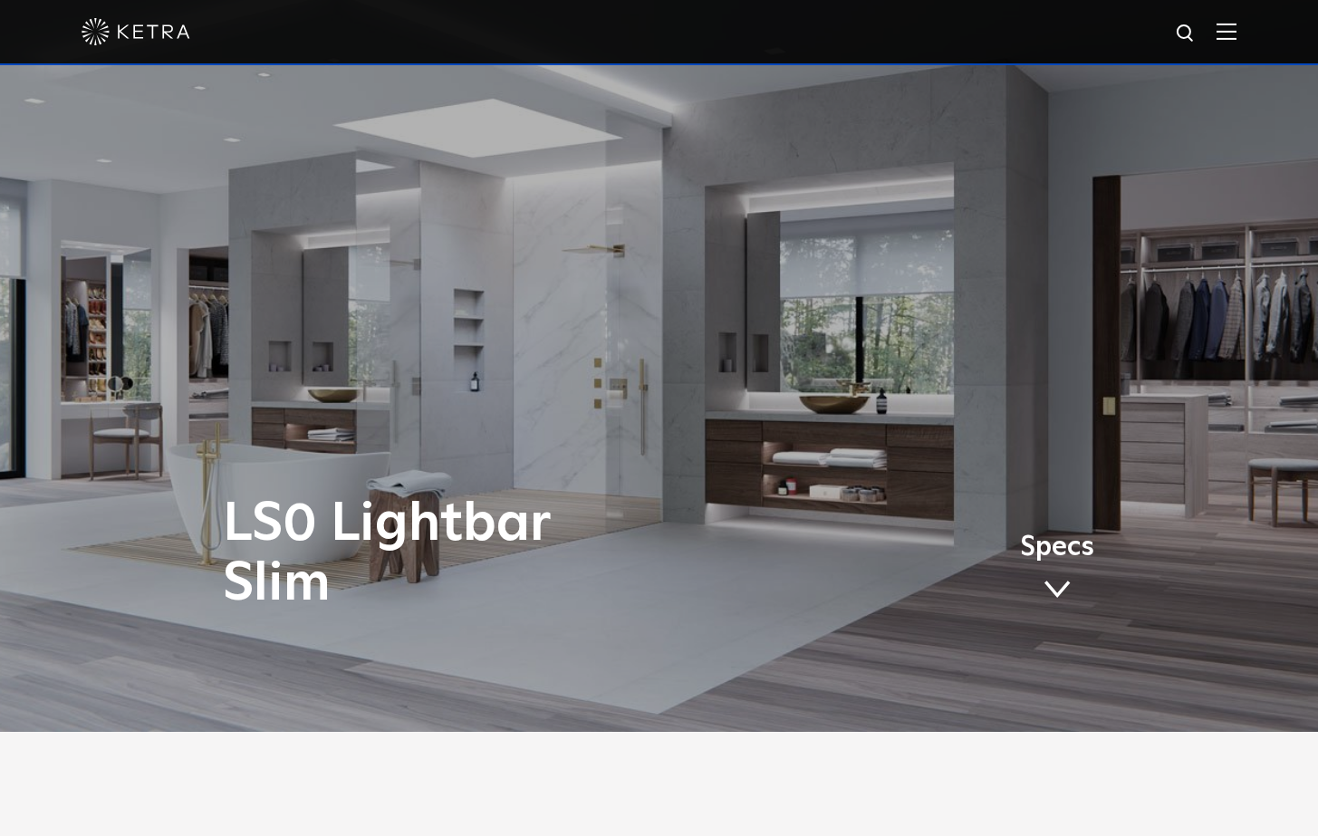
scroll to position [0, 0]
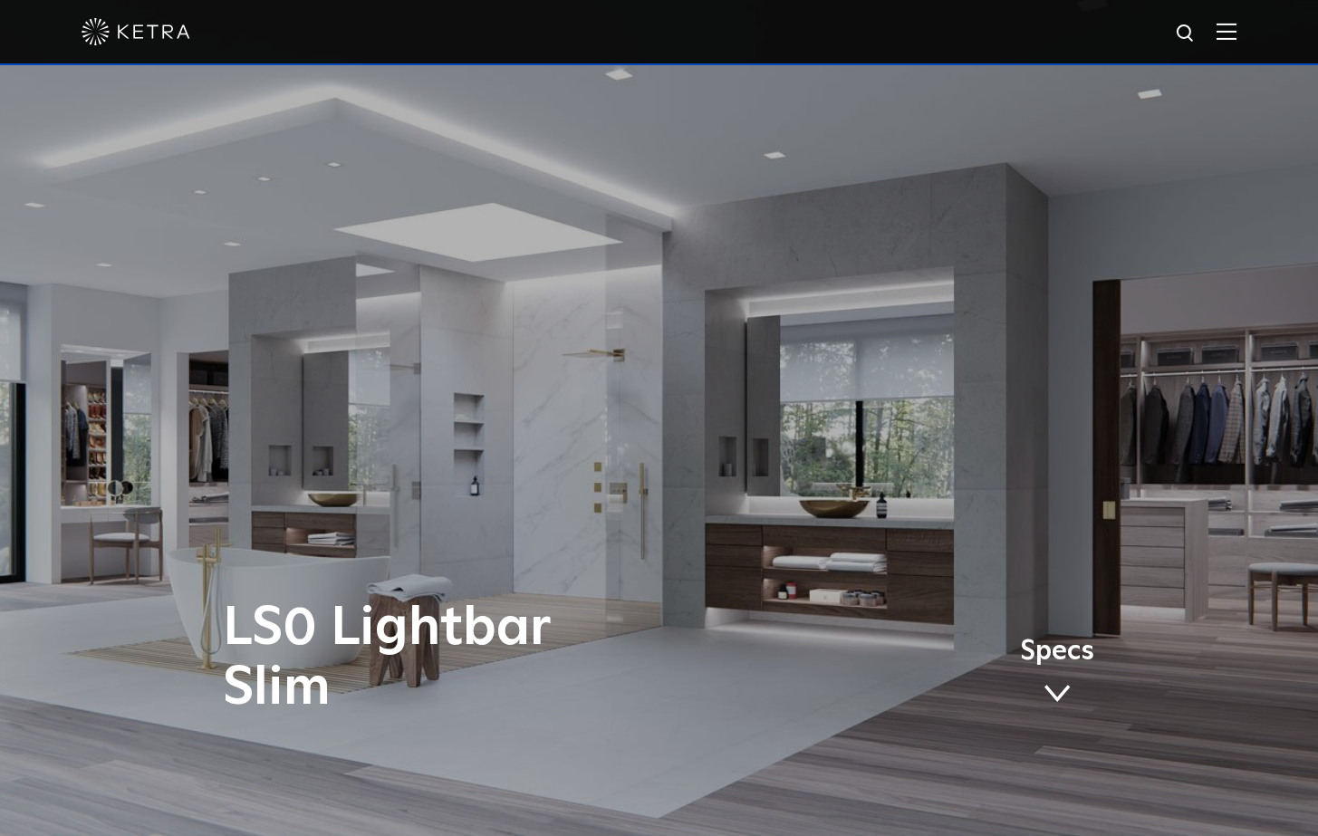
click at [119, 28] on img at bounding box center [136, 31] width 109 height 27
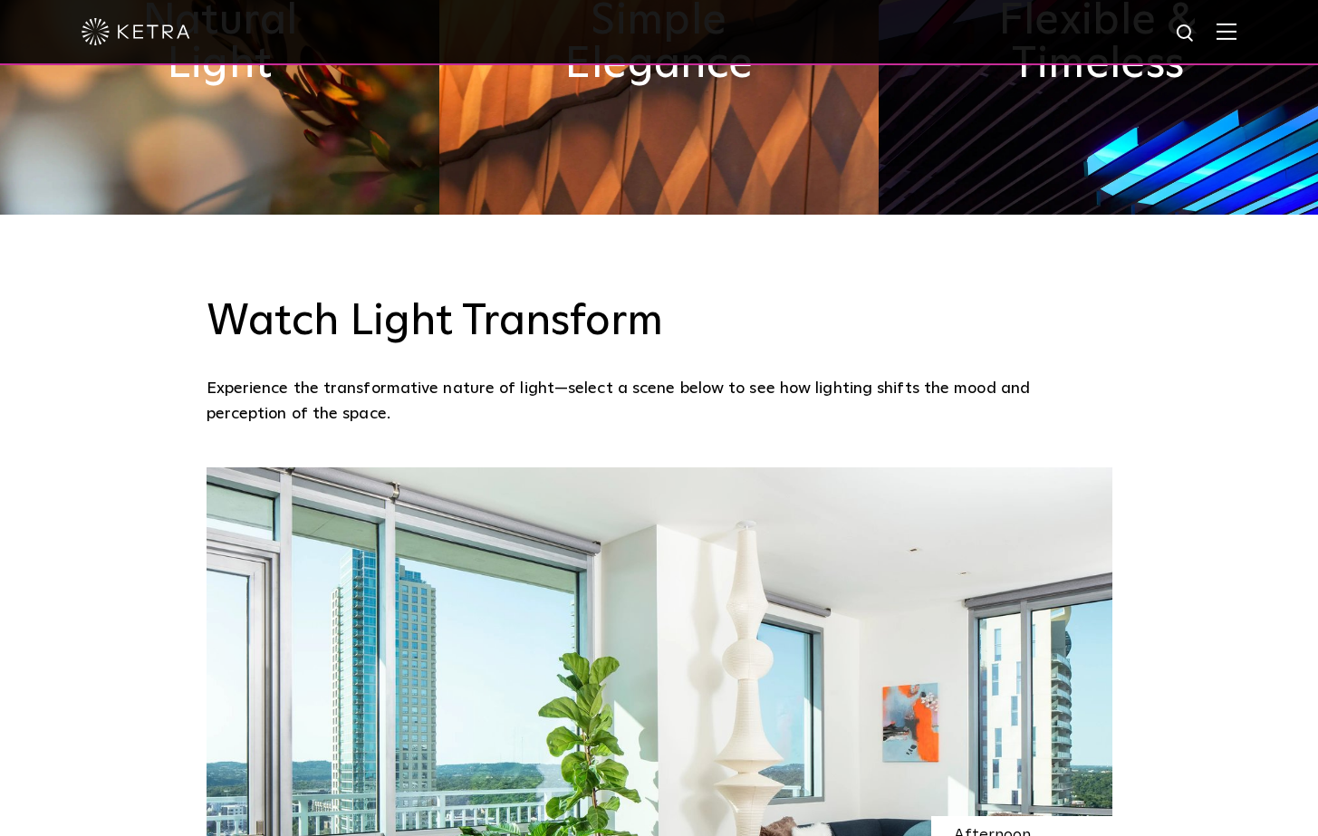
scroll to position [764, 0]
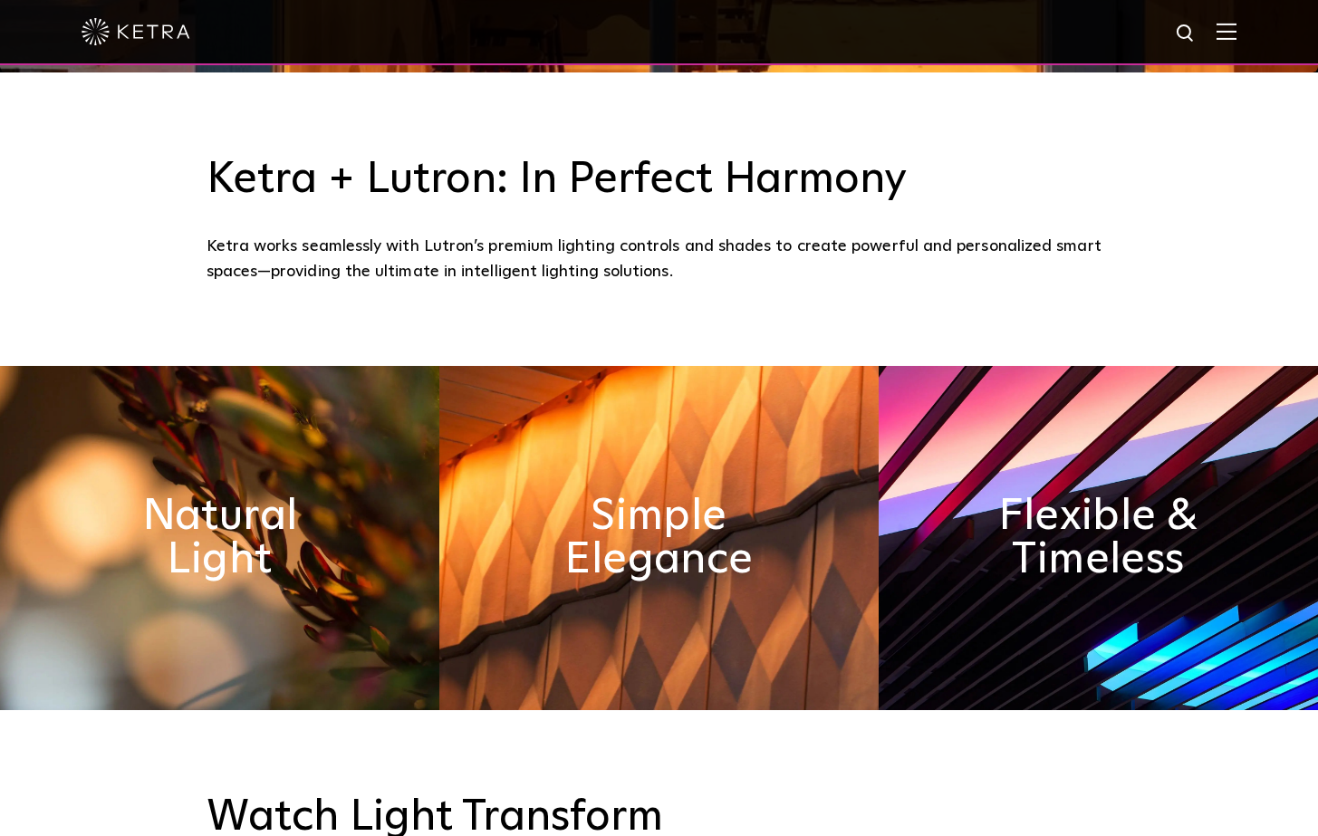
click at [374, 547] on img at bounding box center [219, 538] width 439 height 344
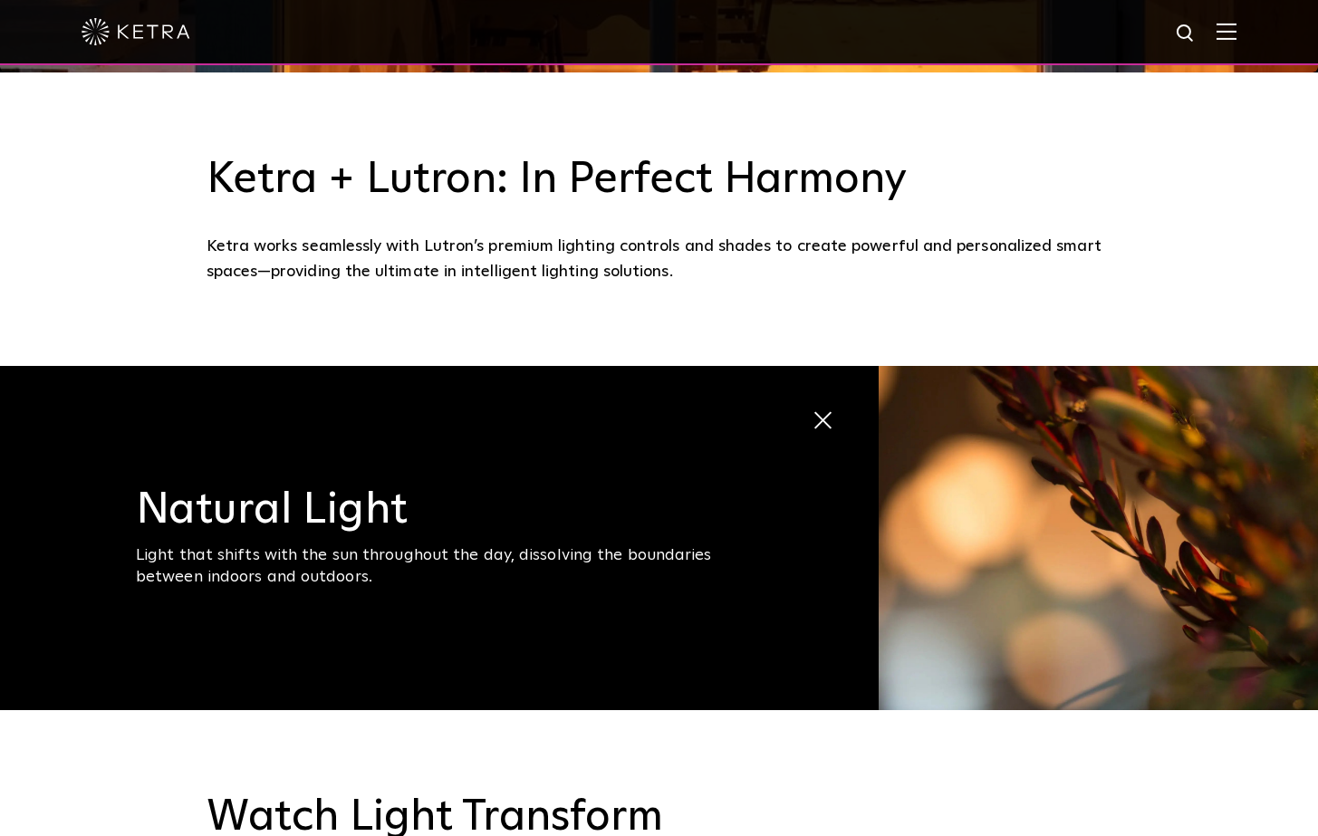
click at [606, 486] on span "Natural Light Light that shifts with the sun throughout the day, dissolving the…" at bounding box center [439, 538] width 879 height 344
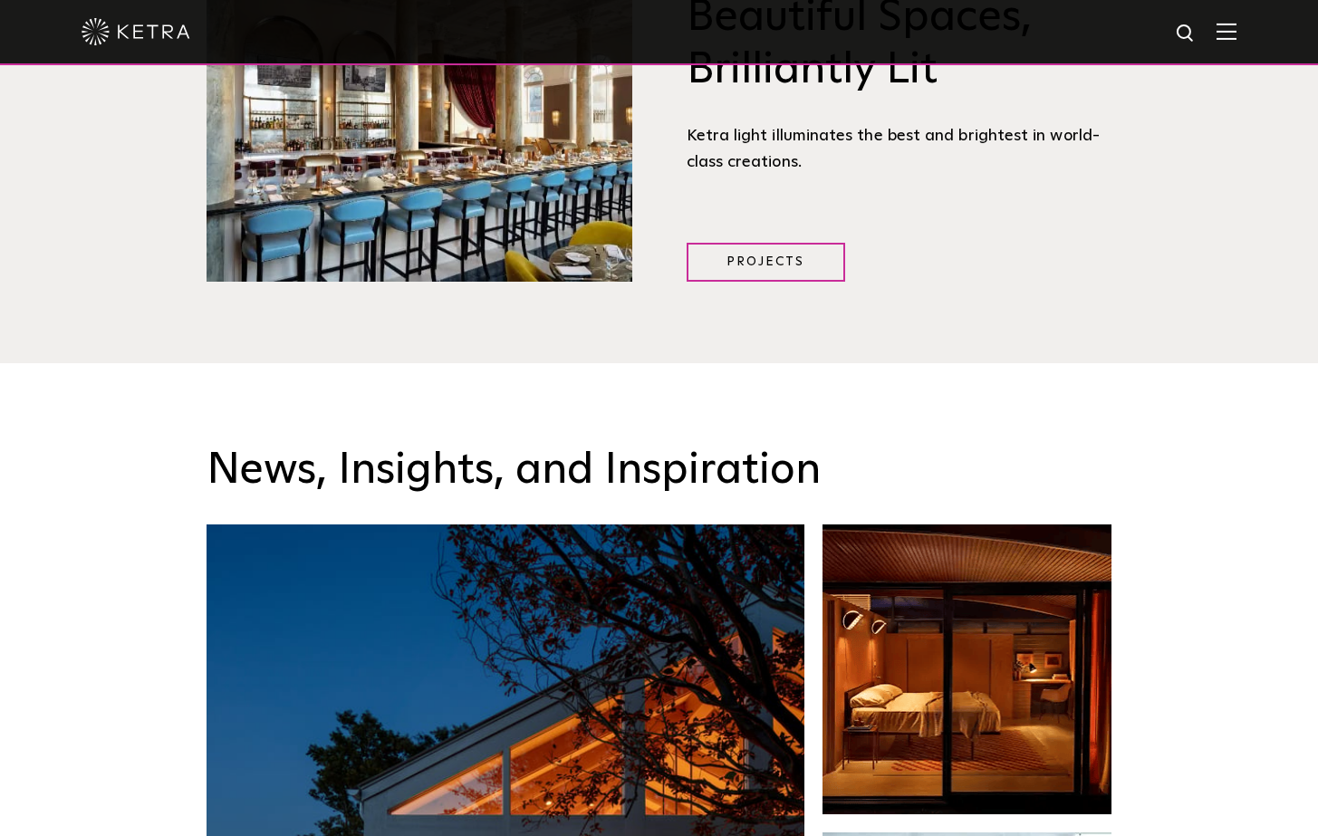
scroll to position [1447, 0]
